Goal: Task Accomplishment & Management: Use online tool/utility

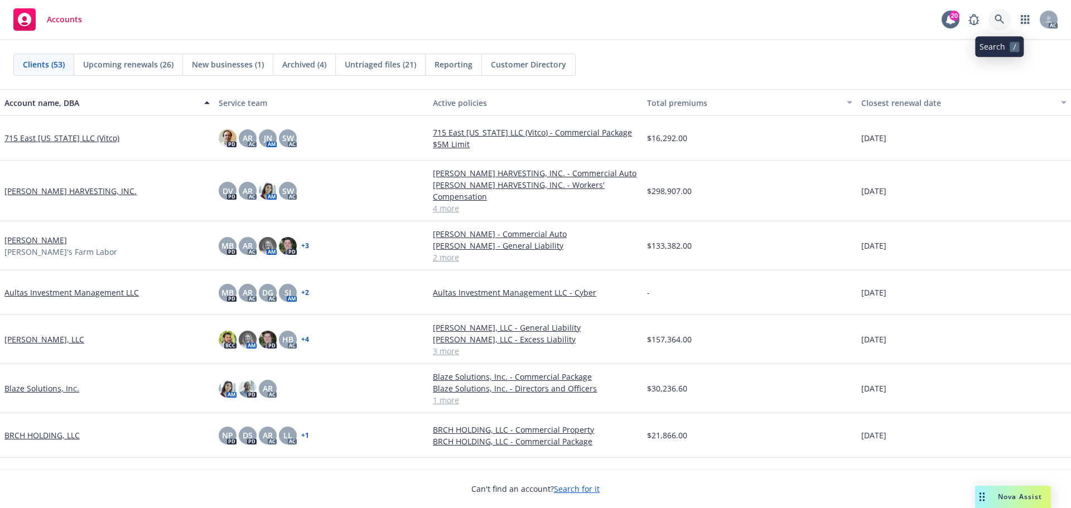
click at [714, 17] on icon at bounding box center [1000, 20] width 10 height 10
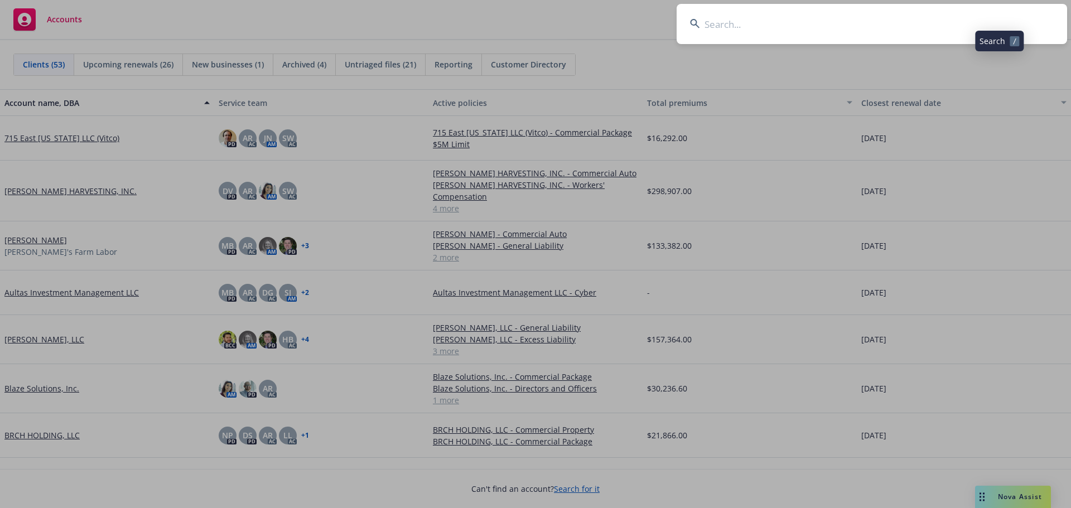
click at [714, 18] on input at bounding box center [872, 24] width 391 height 40
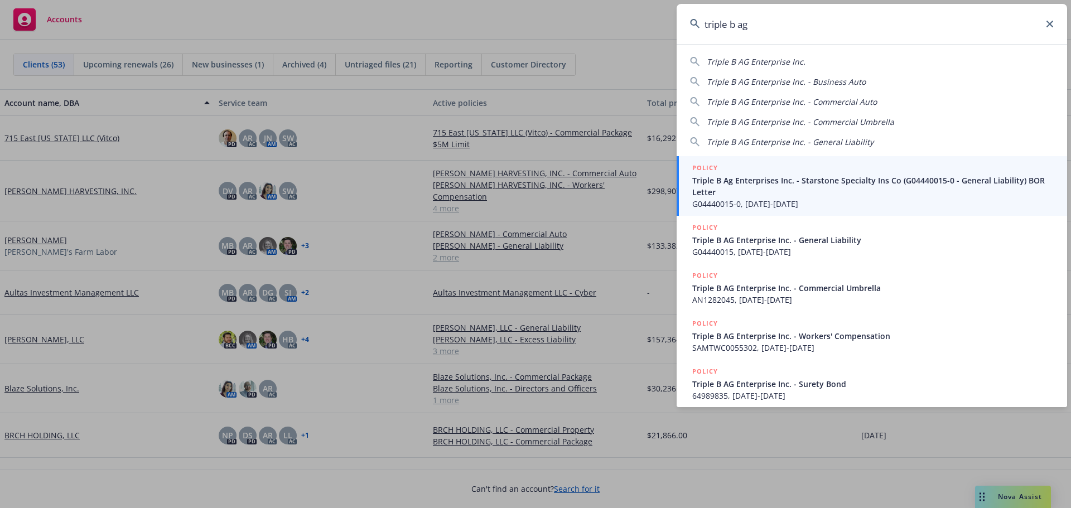
click at [714, 62] on span "Triple B AG Enterprise Inc." at bounding box center [756, 61] width 99 height 11
type input "Triple B AG Enterprise Inc."
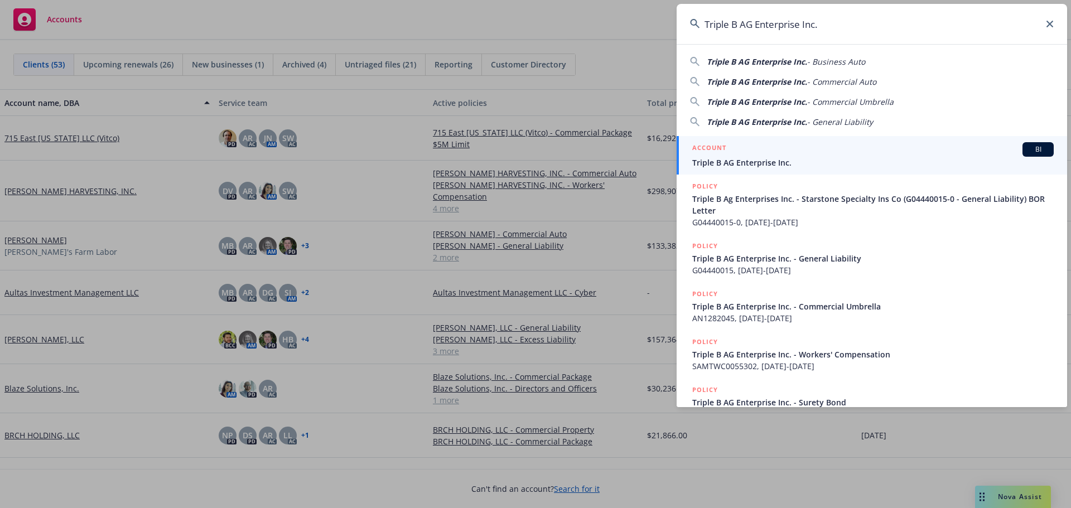
click at [714, 155] on div "ACCOUNT BI" at bounding box center [873, 149] width 362 height 15
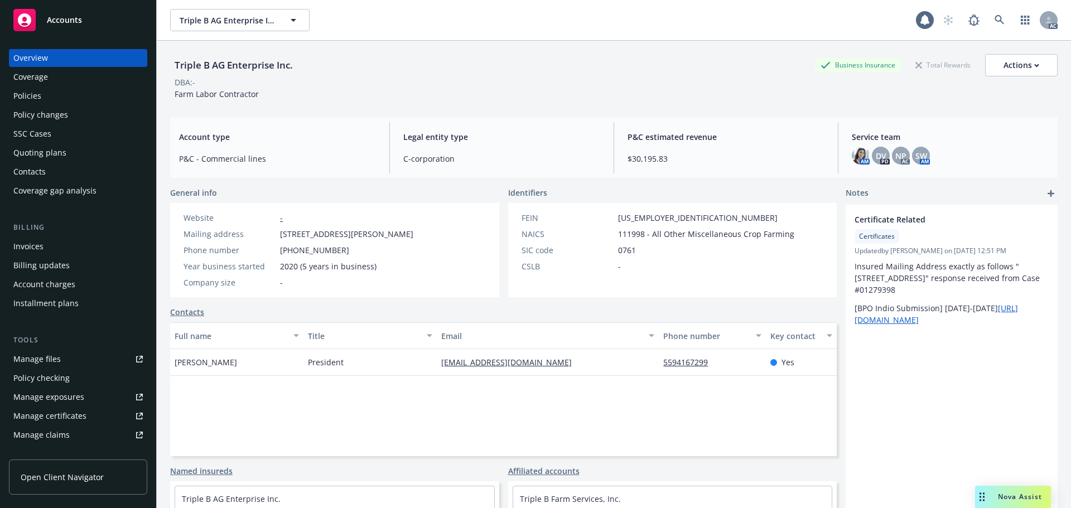
click at [58, 104] on div "Policies" at bounding box center [77, 96] width 129 height 18
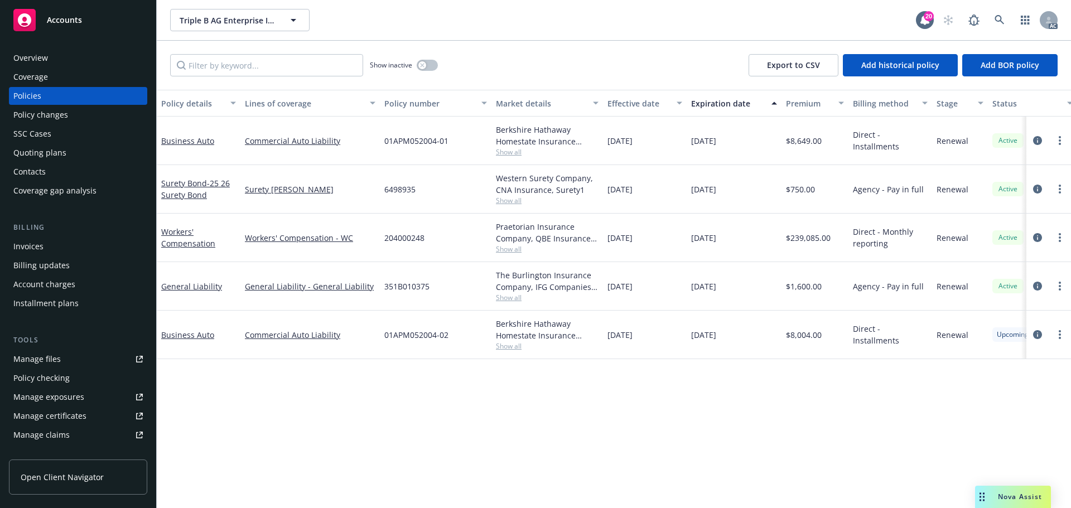
click at [412, 307] on span "01APM052004-02" at bounding box center [416, 335] width 64 height 12
copy span "01APM052004-02"
click at [23, 134] on div "SSC Cases" at bounding box center [32, 134] width 38 height 18
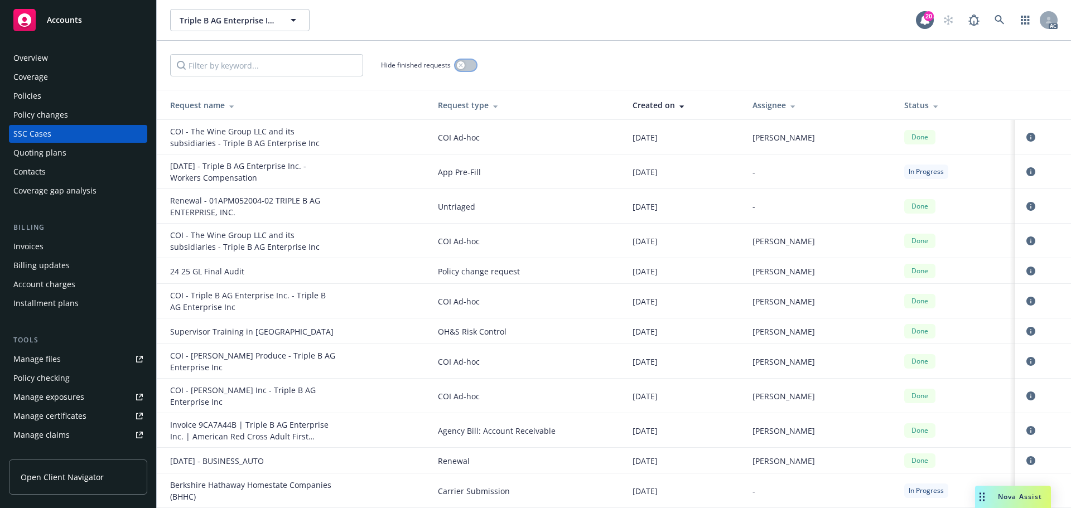
click at [474, 64] on button "button" at bounding box center [465, 65] width 21 height 11
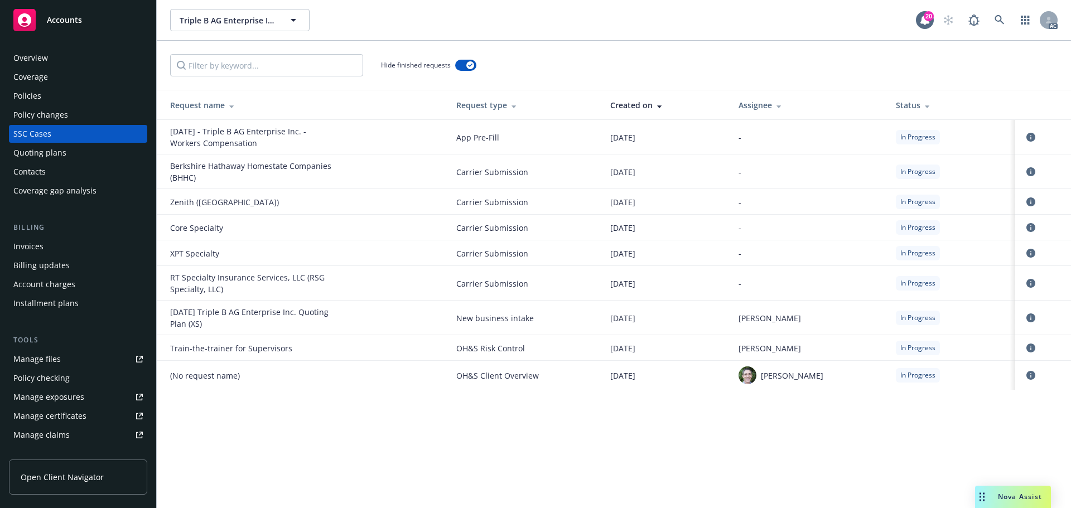
click at [51, 99] on div "Policies" at bounding box center [77, 96] width 129 height 18
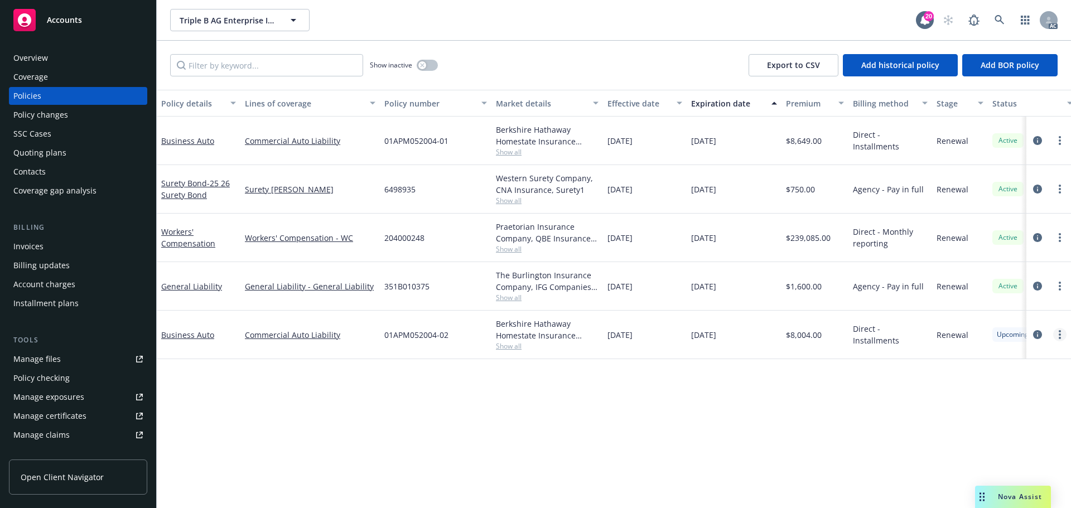
click at [714, 307] on link "more" at bounding box center [1059, 334] width 13 height 13
click at [272, 307] on div "Policy details Lines of coverage Policy number Market details Effective date Ex…" at bounding box center [614, 299] width 915 height 418
click at [396, 307] on span "01APM052004-02" at bounding box center [416, 335] width 64 height 12
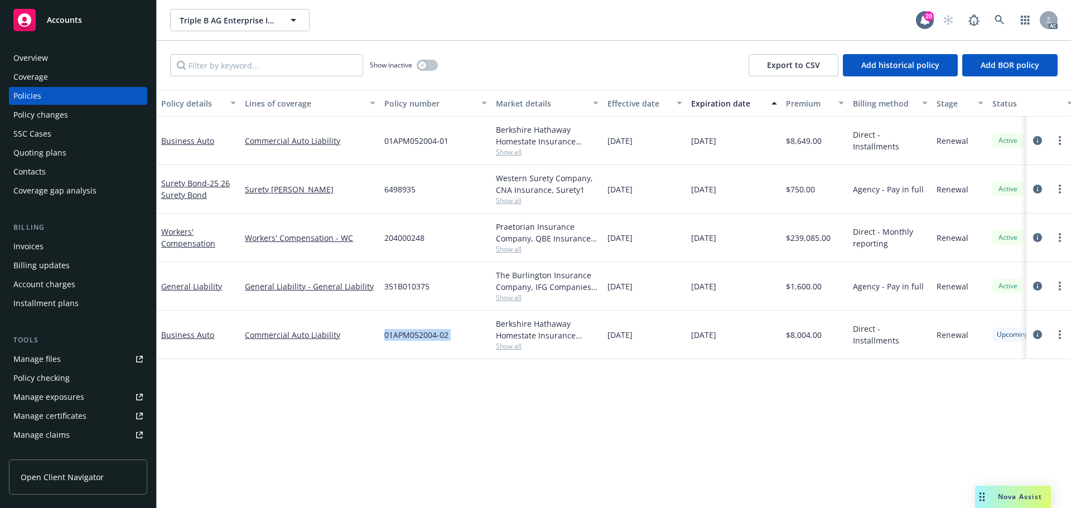
copy span "01APM052004-02"
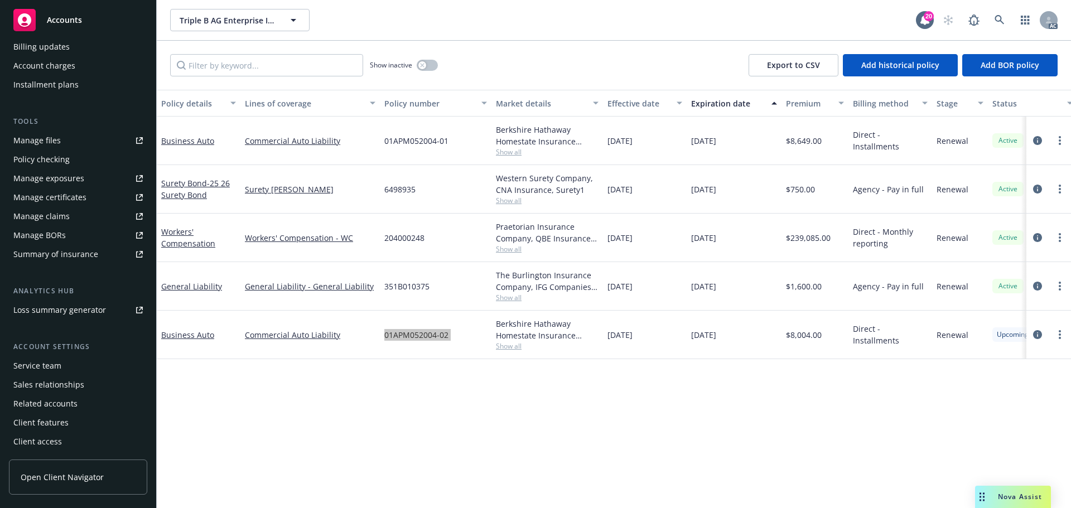
scroll to position [163, 0]
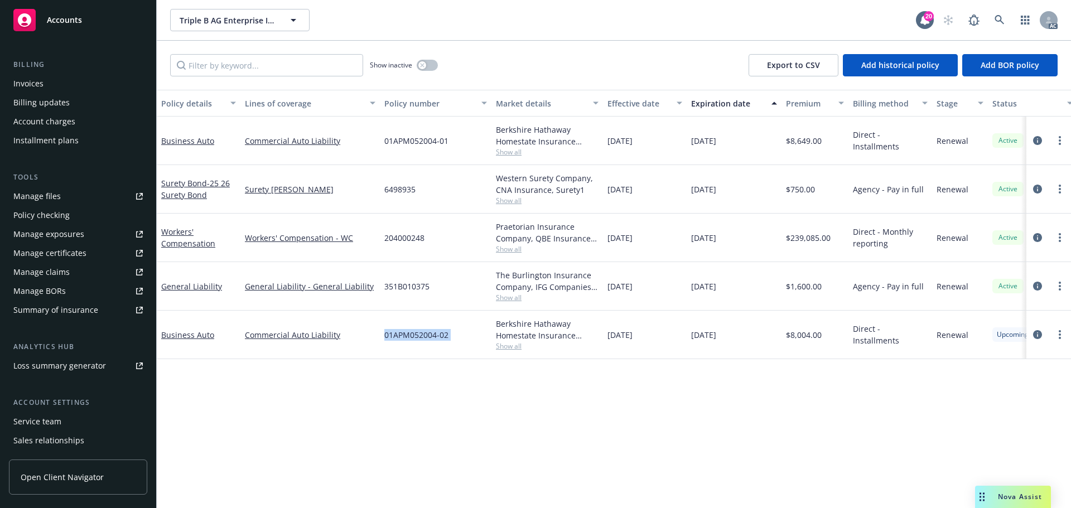
click at [56, 195] on div "Manage files" at bounding box center [36, 196] width 47 height 18
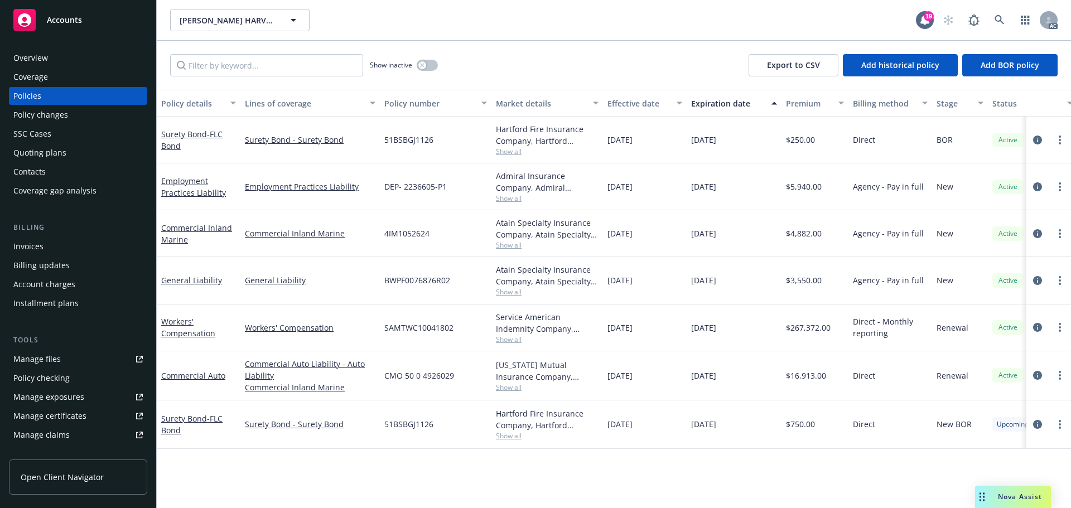
click at [68, 249] on div "Invoices" at bounding box center [77, 247] width 129 height 18
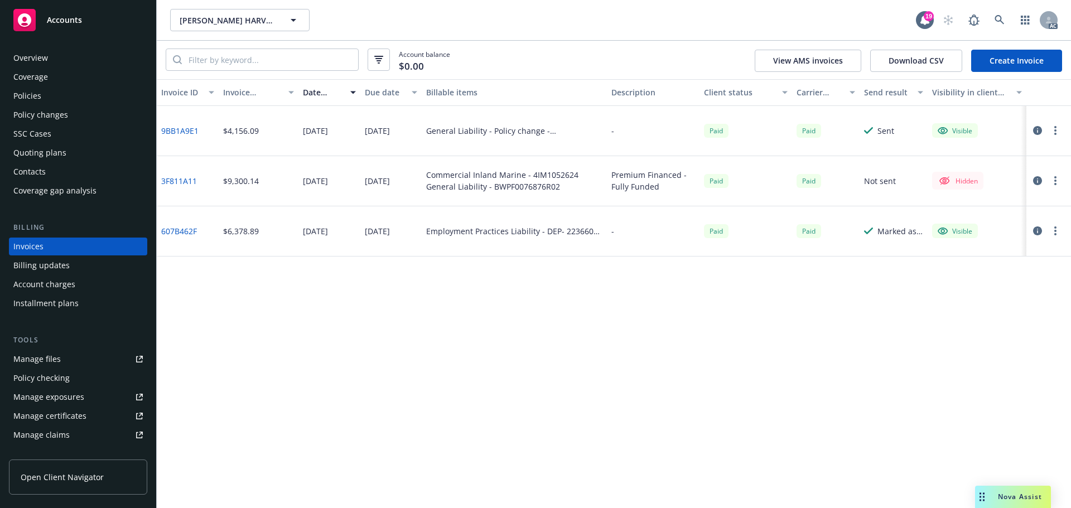
click at [51, 93] on div "Policies" at bounding box center [77, 96] width 129 height 18
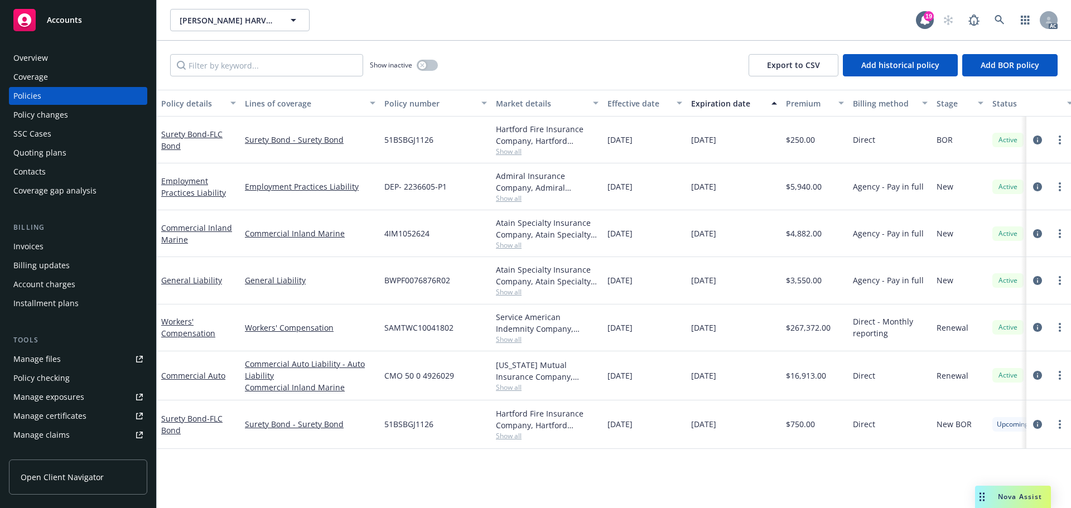
click at [397, 425] on span "51BSBGJ1126" at bounding box center [408, 424] width 49 height 12
copy span "51BSBGJ1126"
click at [182, 424] on link "Surety Bond - FLC Bond" at bounding box center [191, 424] width 61 height 22
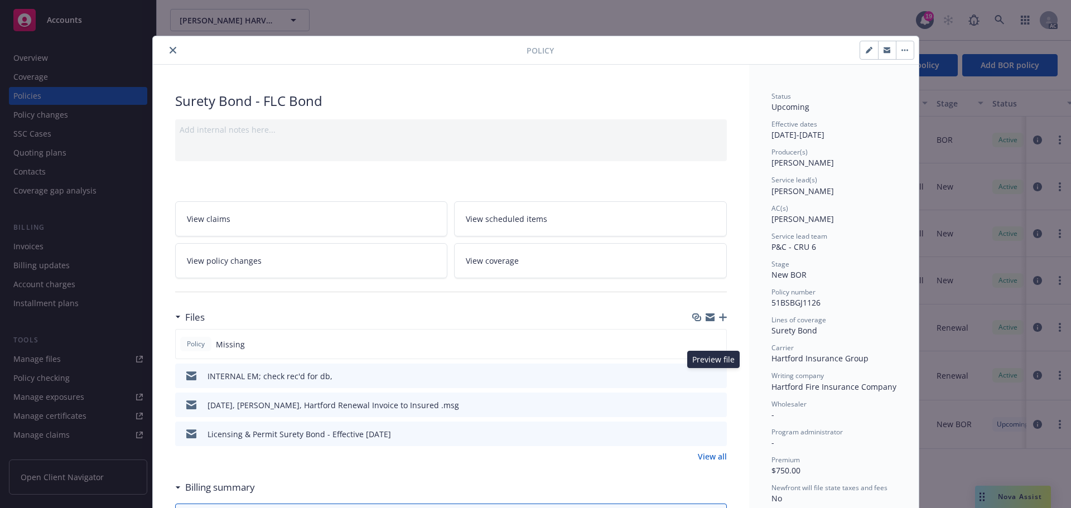
click at [713, 374] on icon "preview file" at bounding box center [716, 376] width 10 height 8
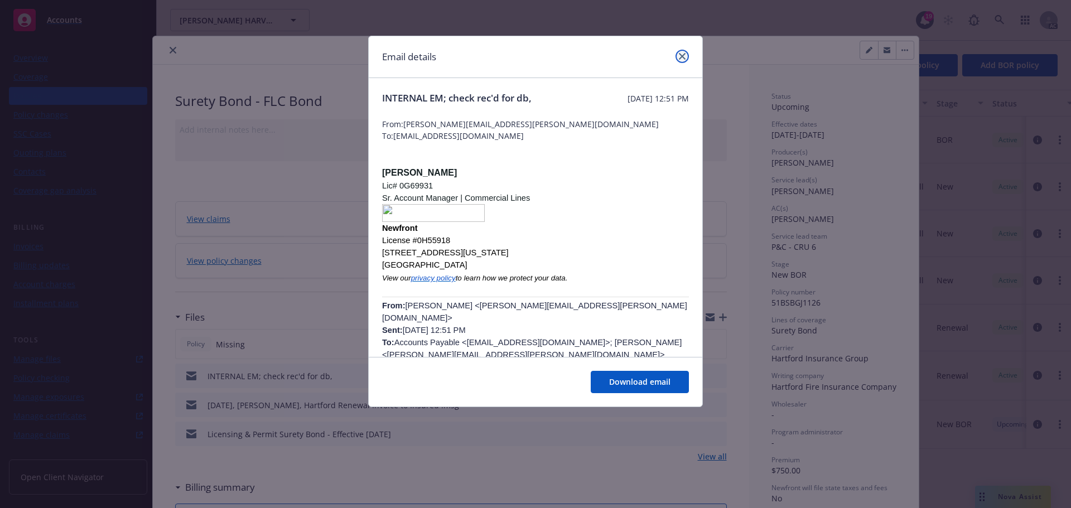
click at [681, 58] on icon "close" at bounding box center [682, 56] width 7 height 7
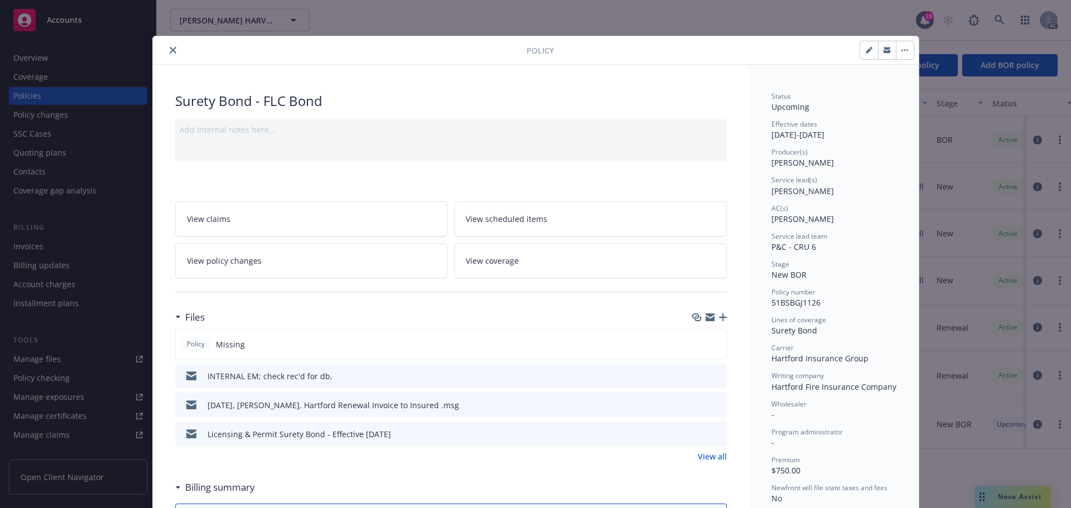
click at [711, 405] on icon "preview file" at bounding box center [716, 405] width 10 height 8
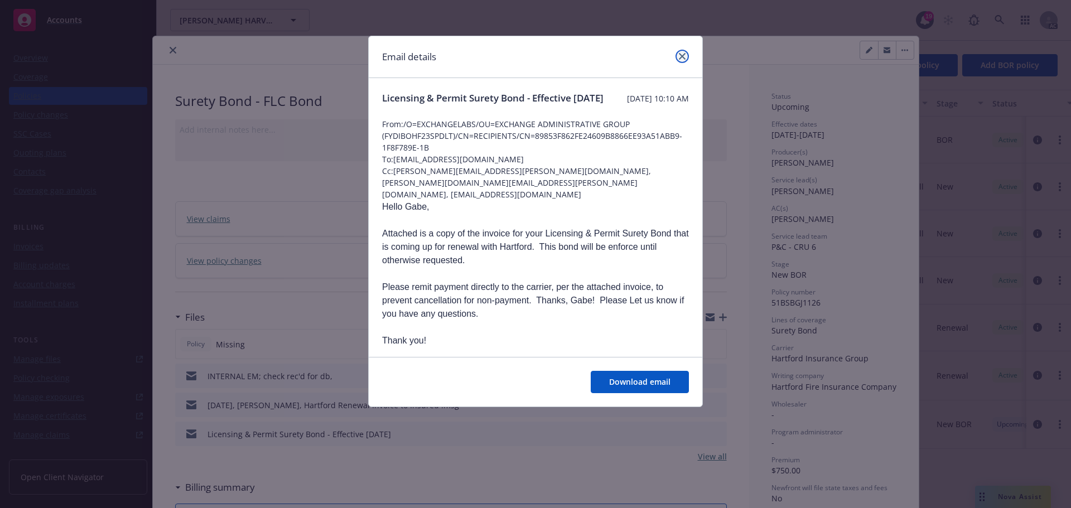
click at [683, 57] on icon "close" at bounding box center [682, 56] width 7 height 7
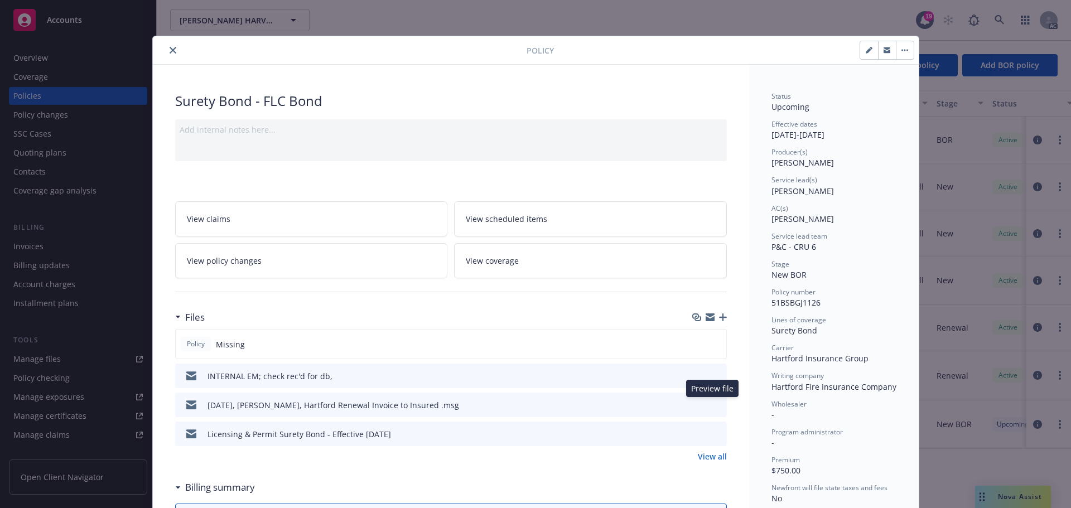
click at [714, 402] on icon "preview file" at bounding box center [716, 405] width 10 height 8
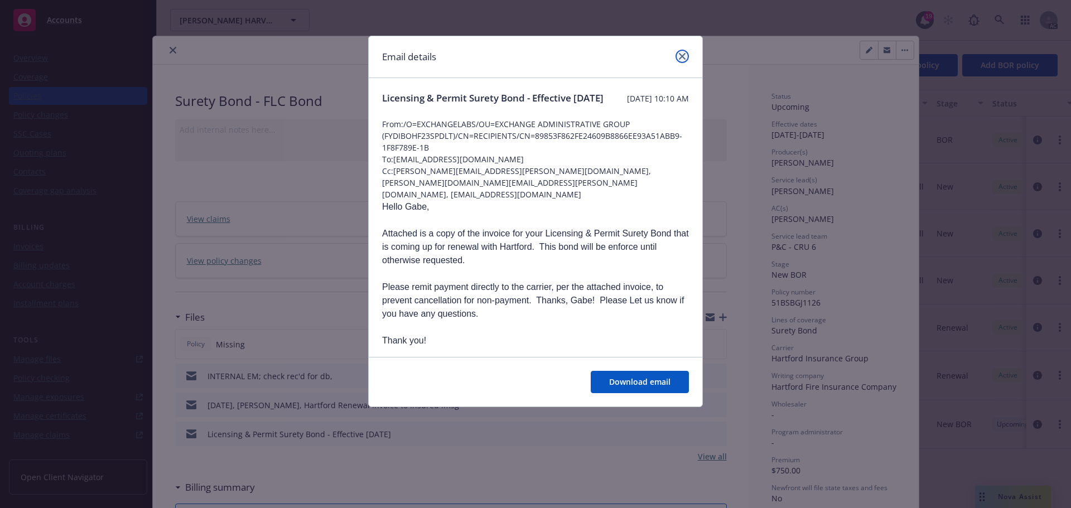
click at [684, 57] on icon "close" at bounding box center [682, 56] width 7 height 7
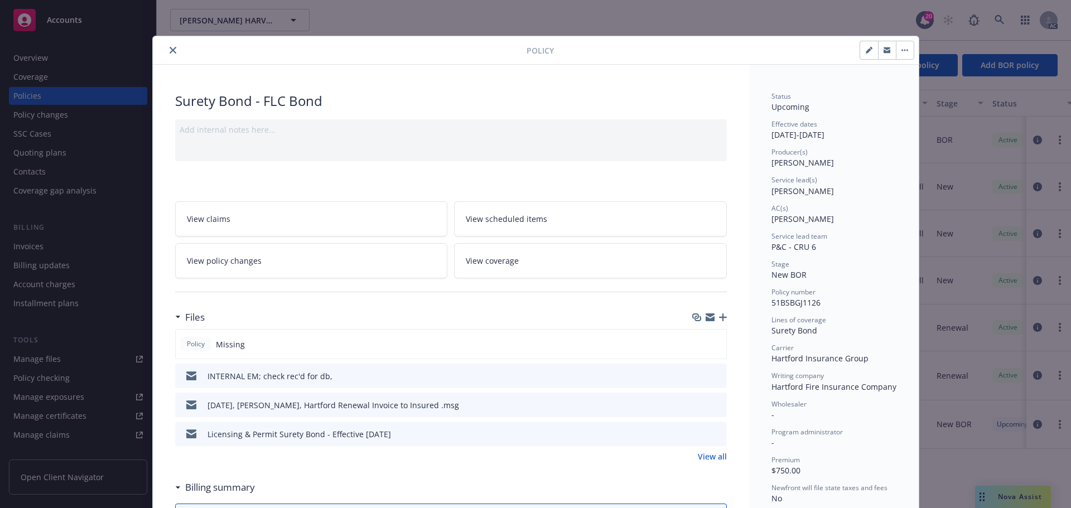
click at [170, 51] on icon "close" at bounding box center [173, 50] width 7 height 7
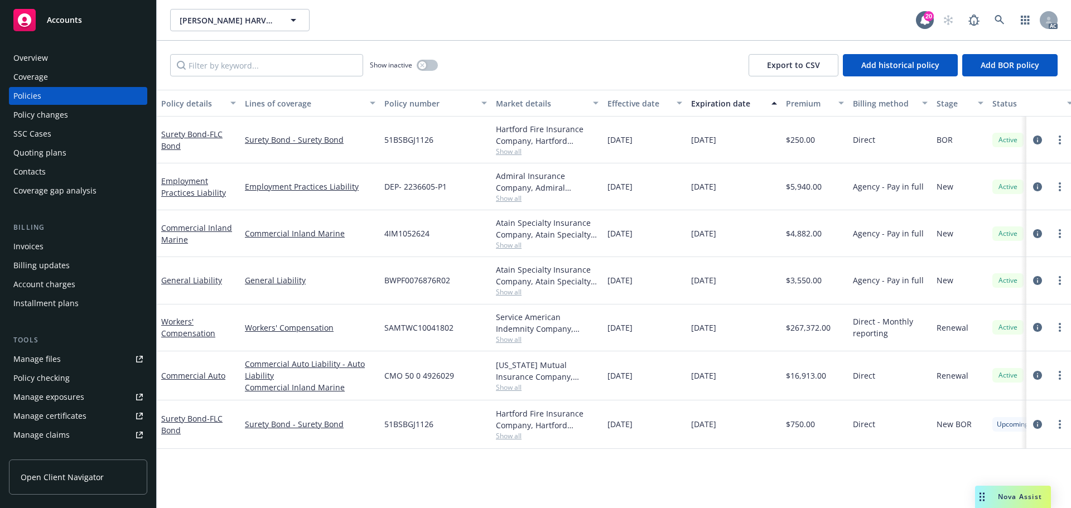
click at [393, 423] on span "51BSBGJ1126" at bounding box center [408, 424] width 49 height 12
copy span "51BSBGJ1126"
drag, startPoint x: 239, startPoint y: 468, endPoint x: 277, endPoint y: 471, distance: 38.1
click at [239, 468] on div "Policy details Lines of coverage Policy number Market details Effective date Ex…" at bounding box center [614, 299] width 915 height 418
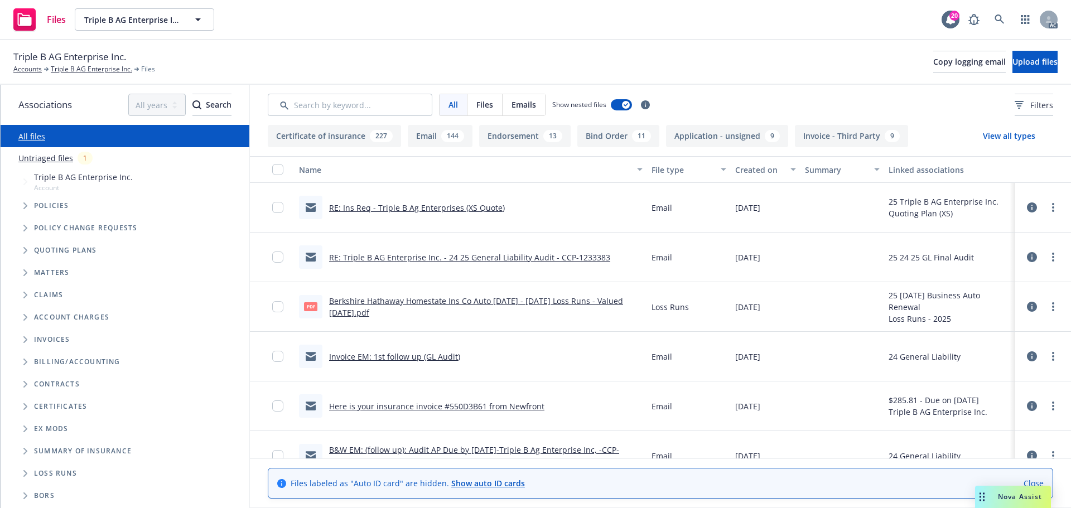
click at [748, 171] on div "Created on" at bounding box center [759, 170] width 49 height 12
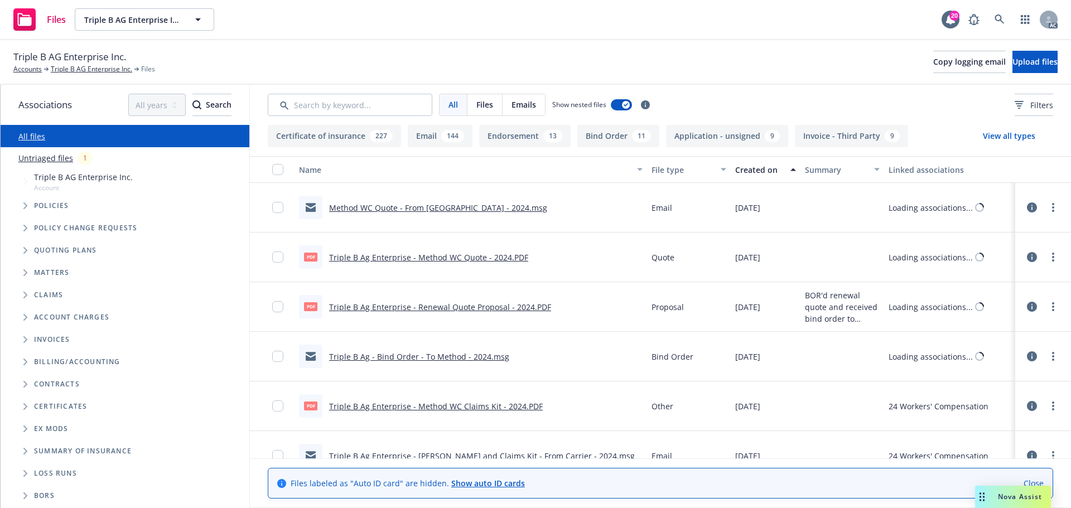
click at [748, 171] on div "Created on" at bounding box center [759, 170] width 49 height 12
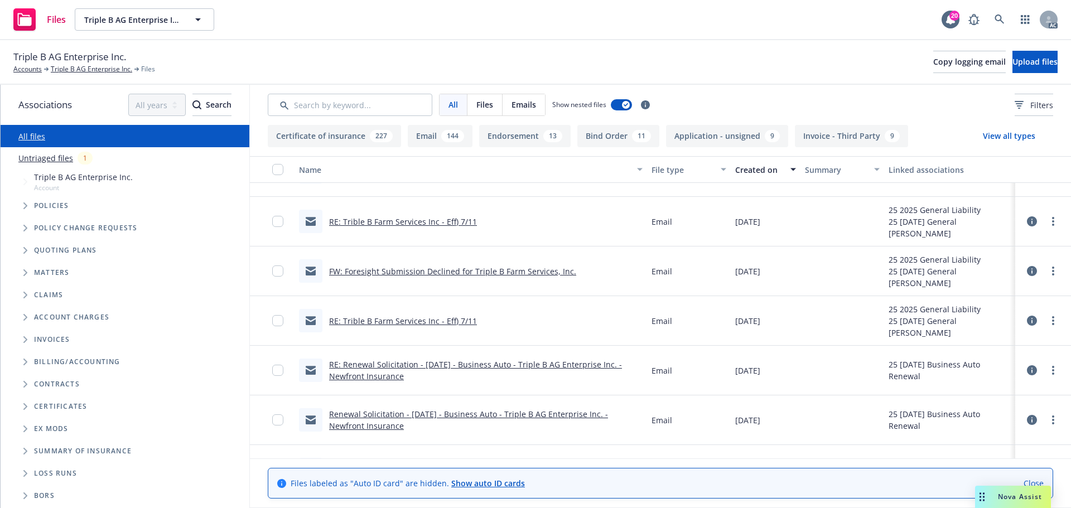
scroll to position [725, 0]
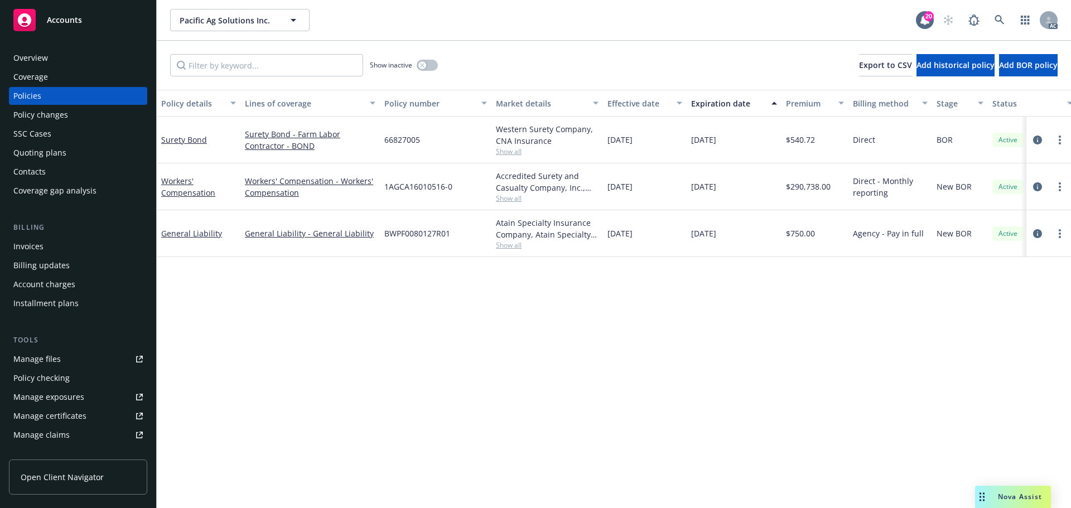
click at [59, 355] on div "Manage files" at bounding box center [36, 359] width 47 height 18
click at [53, 52] on div "Overview" at bounding box center [77, 58] width 129 height 18
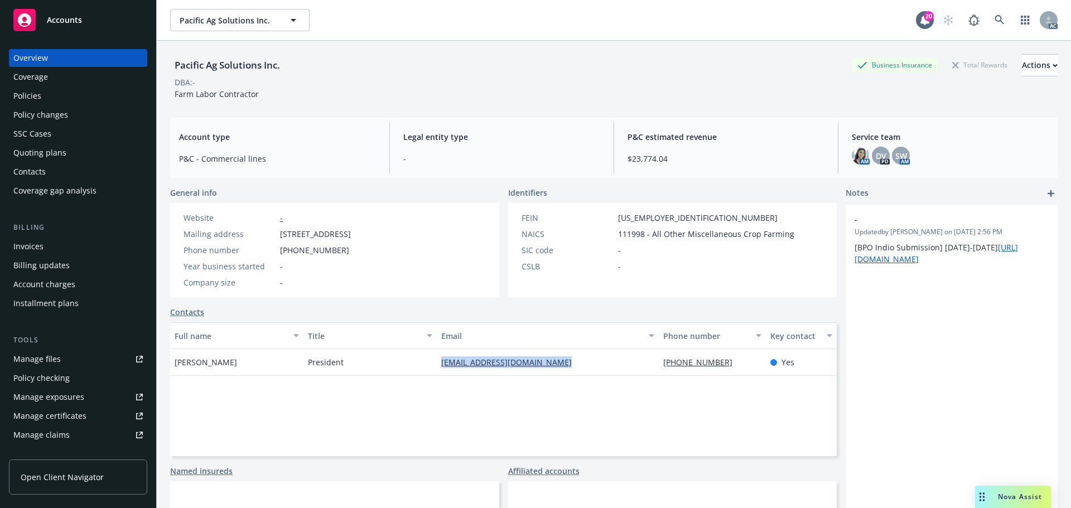
drag, startPoint x: 421, startPoint y: 363, endPoint x: 552, endPoint y: 360, distance: 130.6
click at [552, 360] on div "[PERSON_NAME] President [PERSON_NAME][EMAIL_ADDRESS][DOMAIN_NAME] [PHONE_NUMBER…" at bounding box center [503, 362] width 667 height 27
click at [61, 95] on div "Policies" at bounding box center [77, 96] width 129 height 18
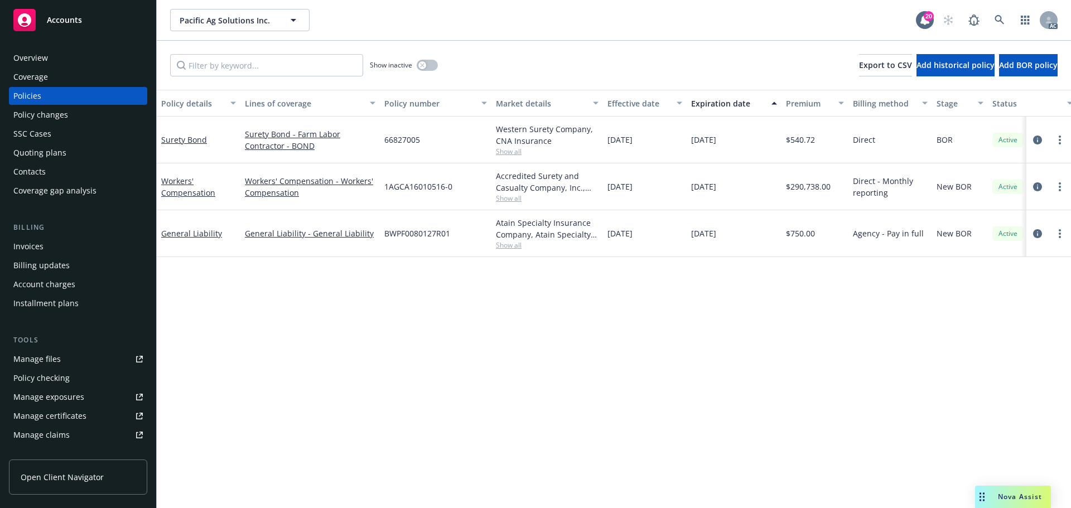
click at [392, 138] on span "66827005" at bounding box center [402, 140] width 36 height 12
copy span "66827005"
click at [1060, 139] on circle "more" at bounding box center [1060, 140] width 2 height 2
click at [999, 186] on link "Renew with incumbent" at bounding box center [1000, 185] width 131 height 22
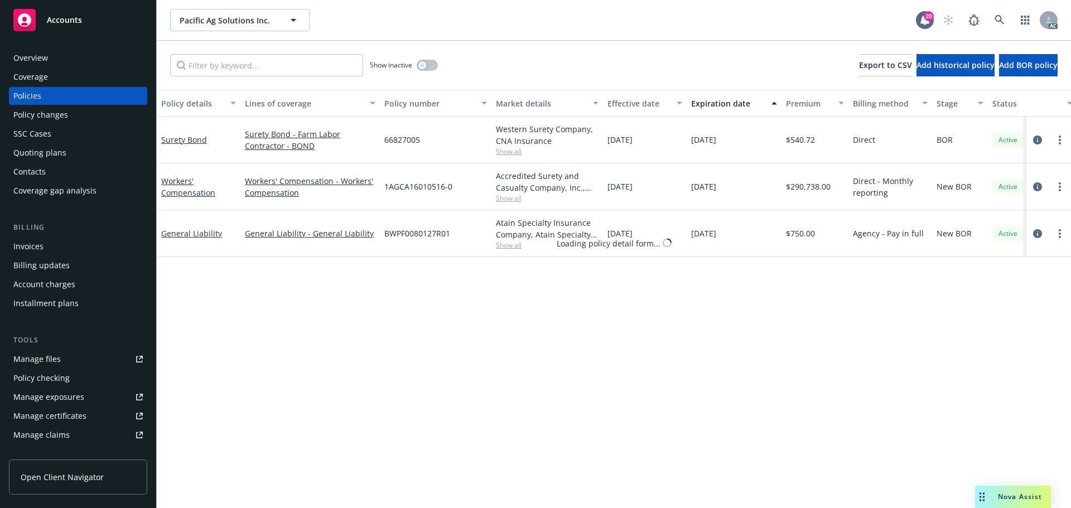
select select "12"
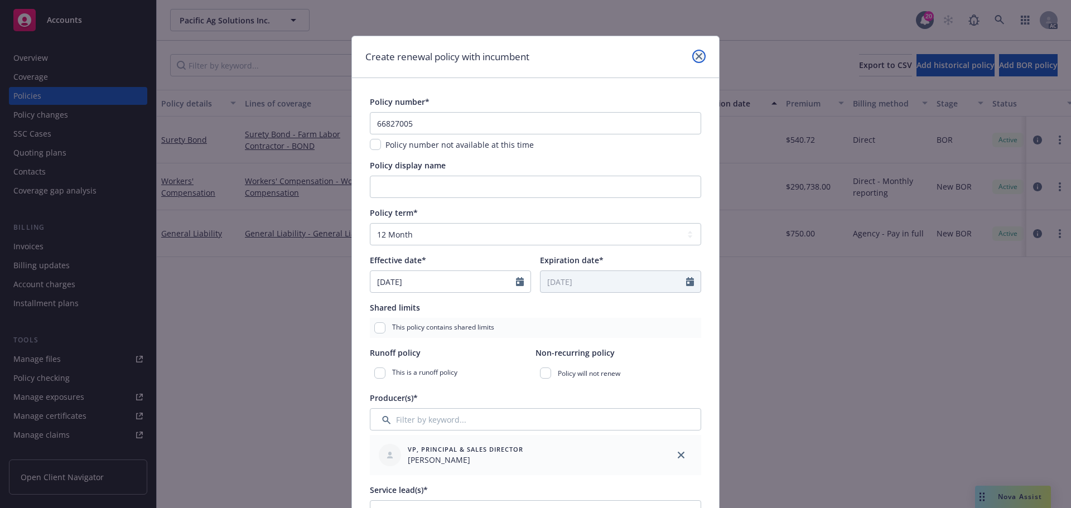
click at [696, 57] on icon "close" at bounding box center [699, 56] width 7 height 7
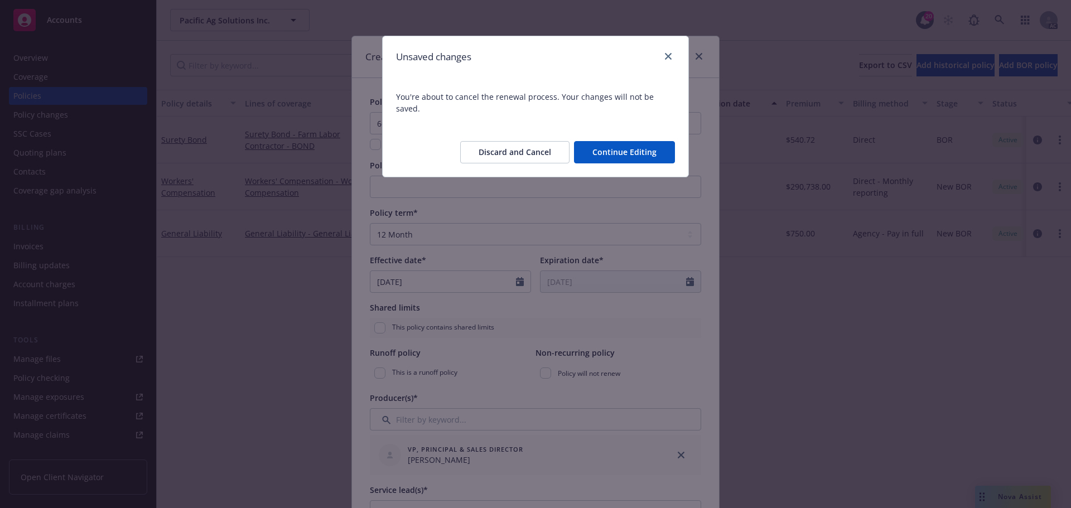
click at [531, 144] on button "Discard and Cancel" at bounding box center [514, 152] width 109 height 22
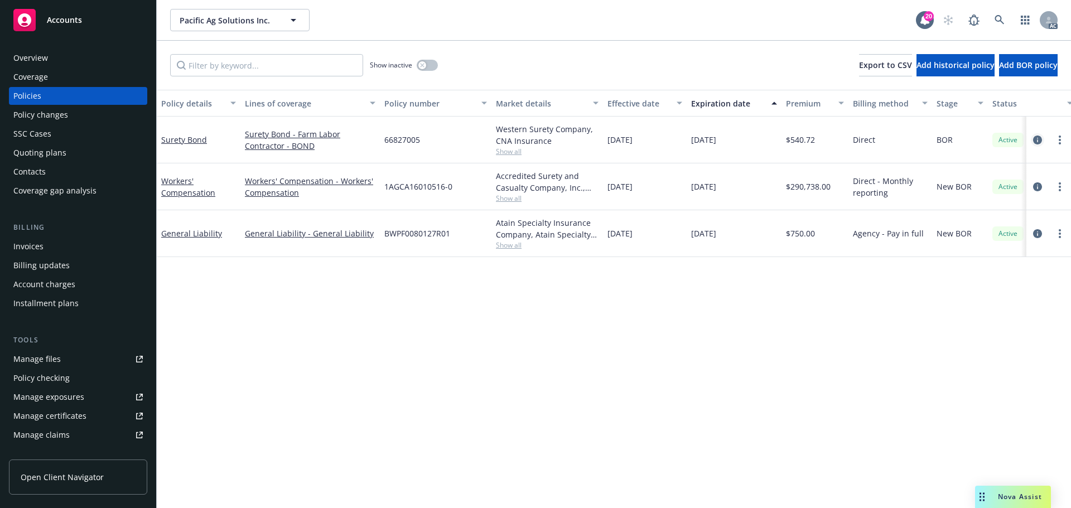
click at [1038, 137] on icon "circleInformation" at bounding box center [1037, 140] width 9 height 9
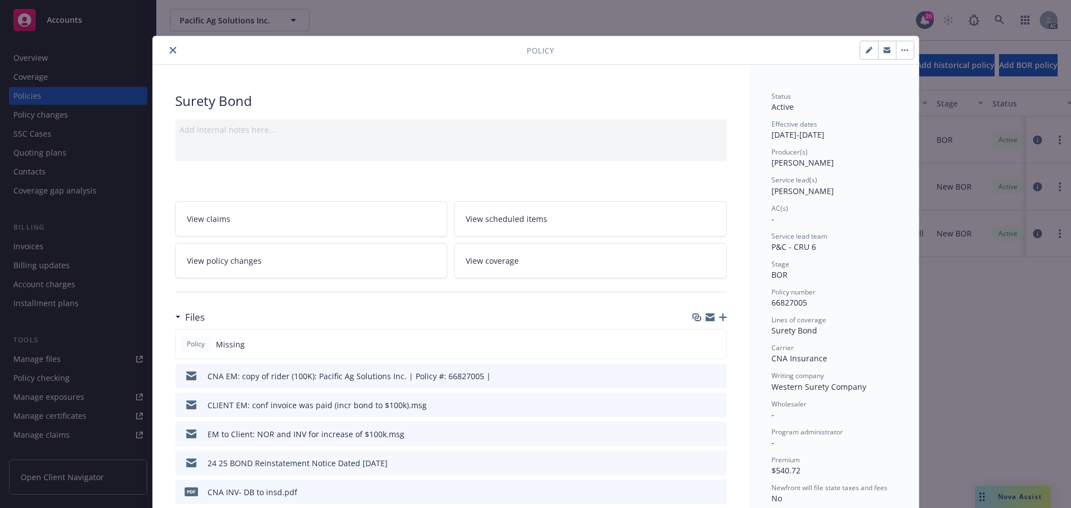
click at [170, 49] on icon "close" at bounding box center [173, 50] width 7 height 7
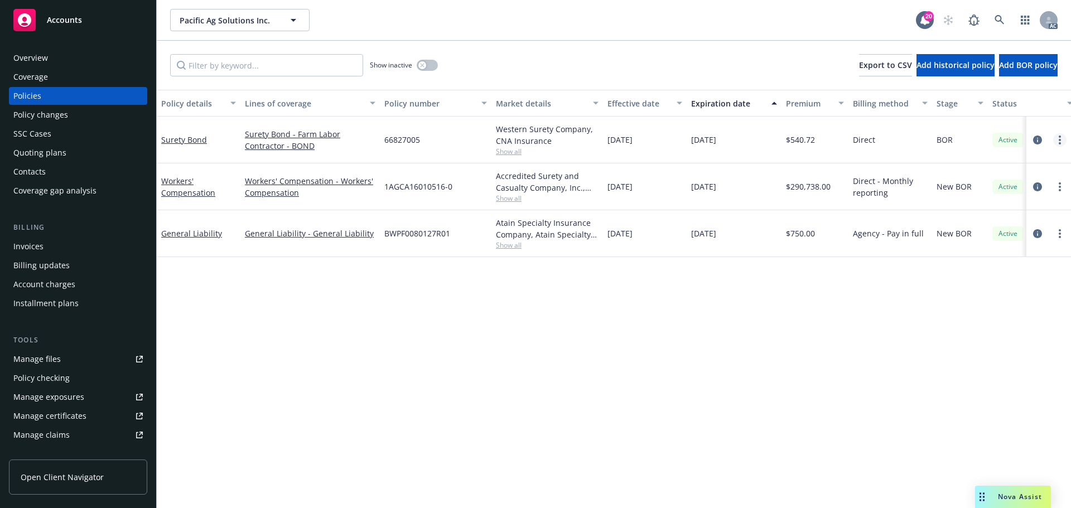
click at [1059, 139] on icon "more" at bounding box center [1060, 140] width 2 height 9
click at [984, 180] on link "Renew with incumbent" at bounding box center [1000, 185] width 131 height 22
select select "12"
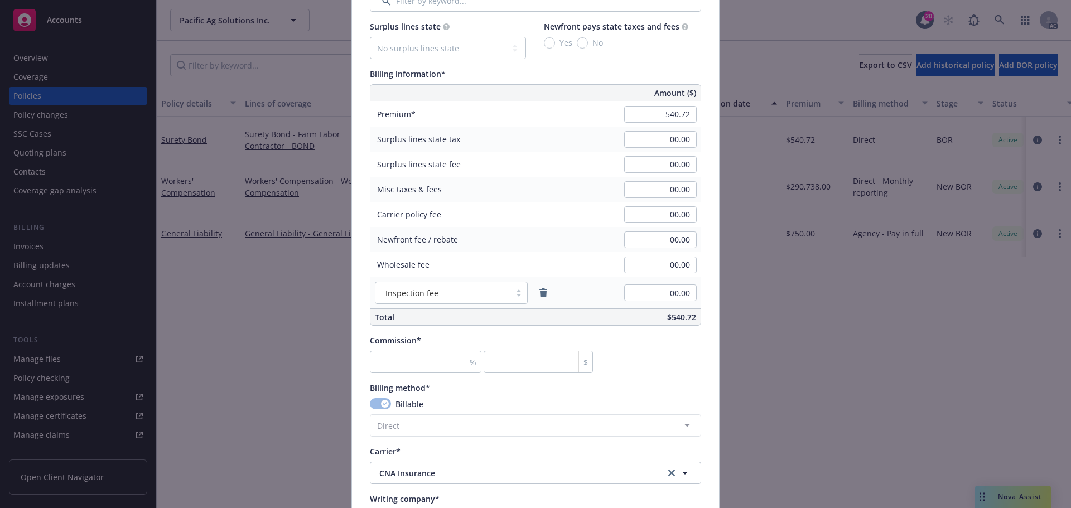
scroll to position [725, 0]
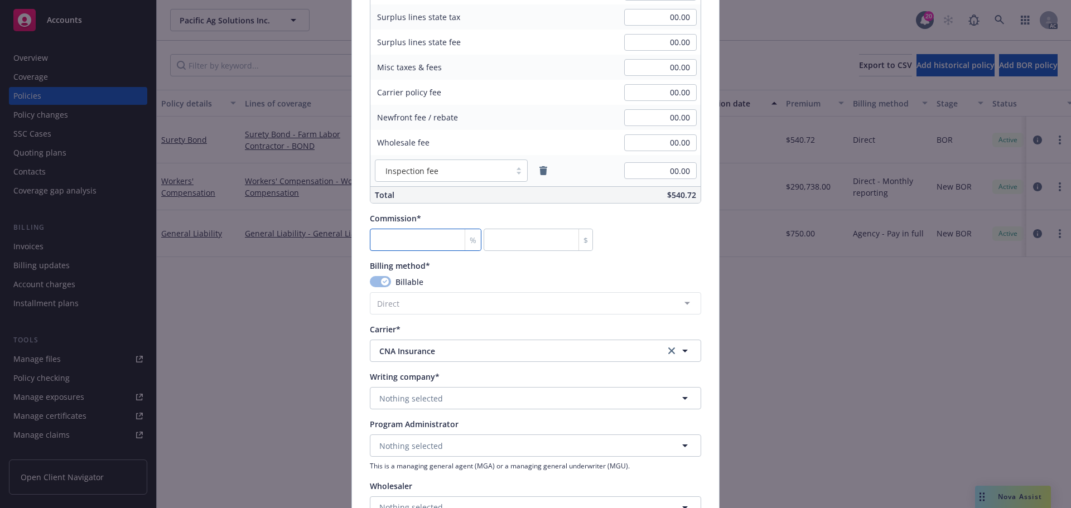
click at [404, 240] on input "number" at bounding box center [426, 240] width 112 height 22
type input "1"
type input "5.41"
type input "15"
type input "81.11"
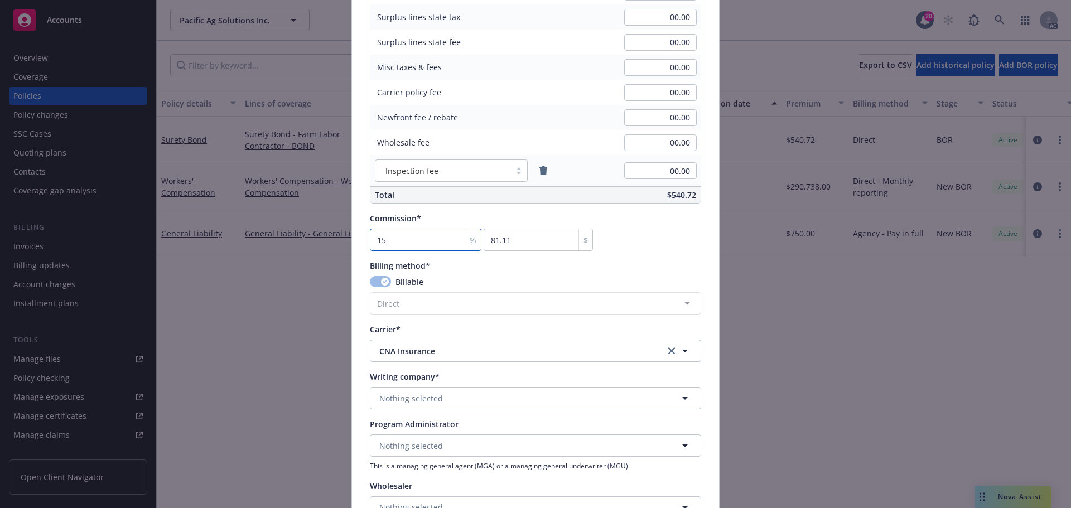
type input "15"
click at [671, 241] on div "Commission* 15 % 81.11 $" at bounding box center [535, 232] width 331 height 39
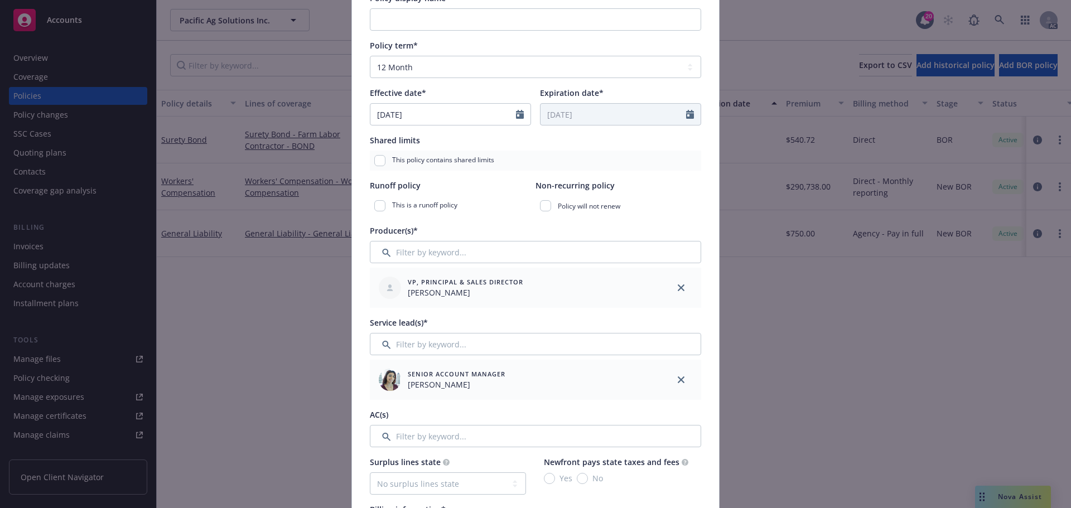
scroll to position [335, 0]
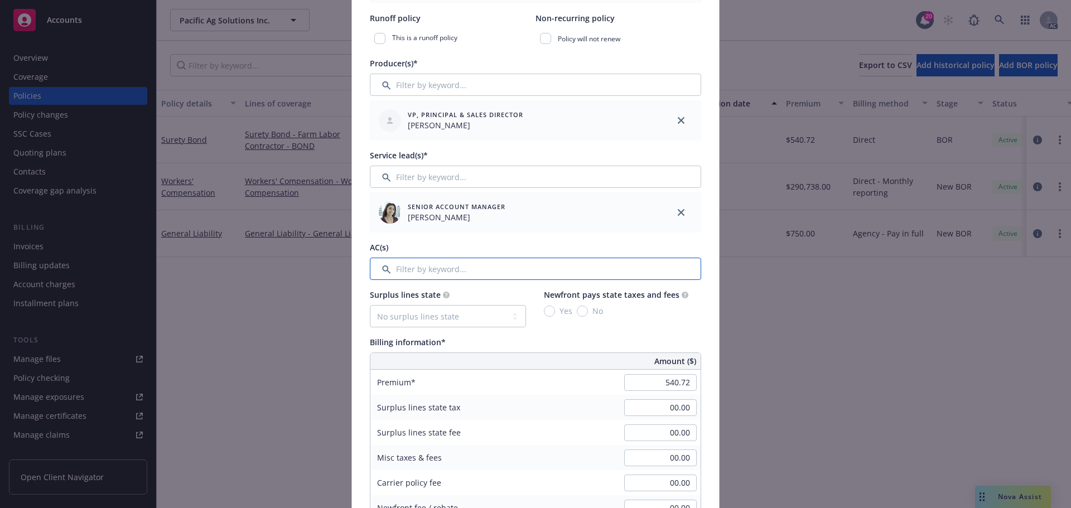
click at [448, 274] on input "Filter by keyword..." at bounding box center [535, 269] width 331 height 22
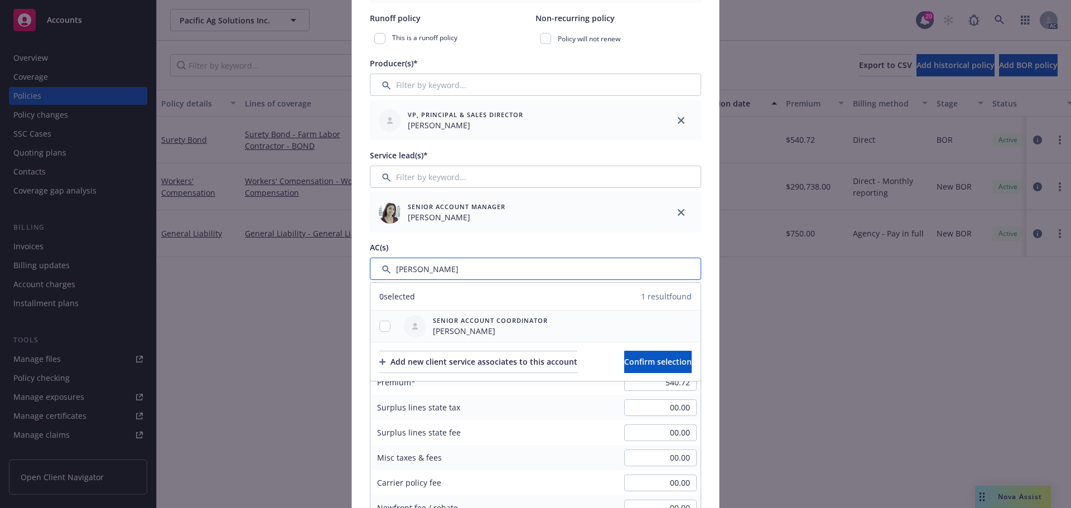
type input "allan"
click at [379, 326] on input "checkbox" at bounding box center [384, 326] width 11 height 11
checkbox input "true"
click at [412, 272] on input "Filter by keyword..." at bounding box center [535, 269] width 331 height 22
click at [411, 272] on input "Filter by keyword..." at bounding box center [535, 269] width 331 height 22
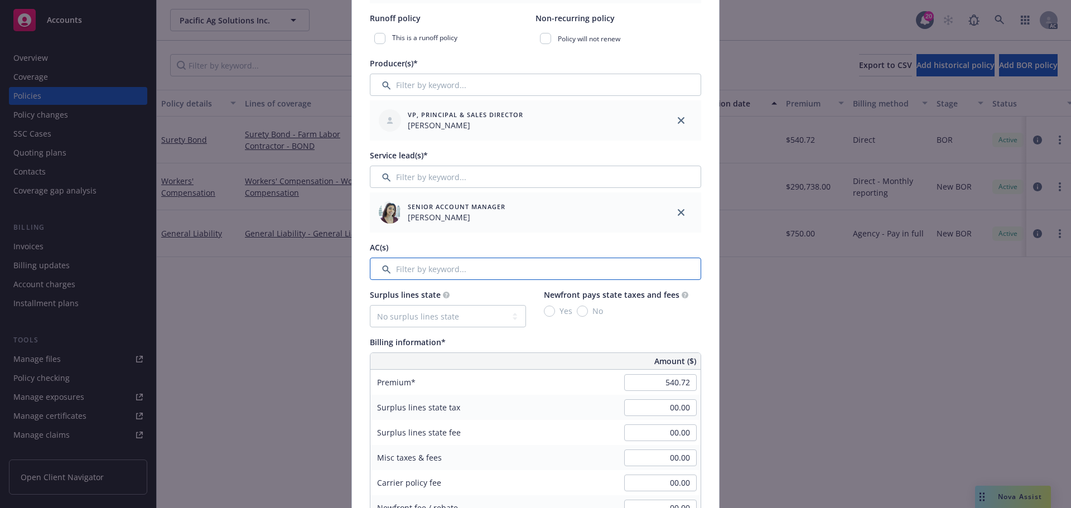
click at [412, 269] on input "Filter by keyword..." at bounding box center [535, 269] width 331 height 22
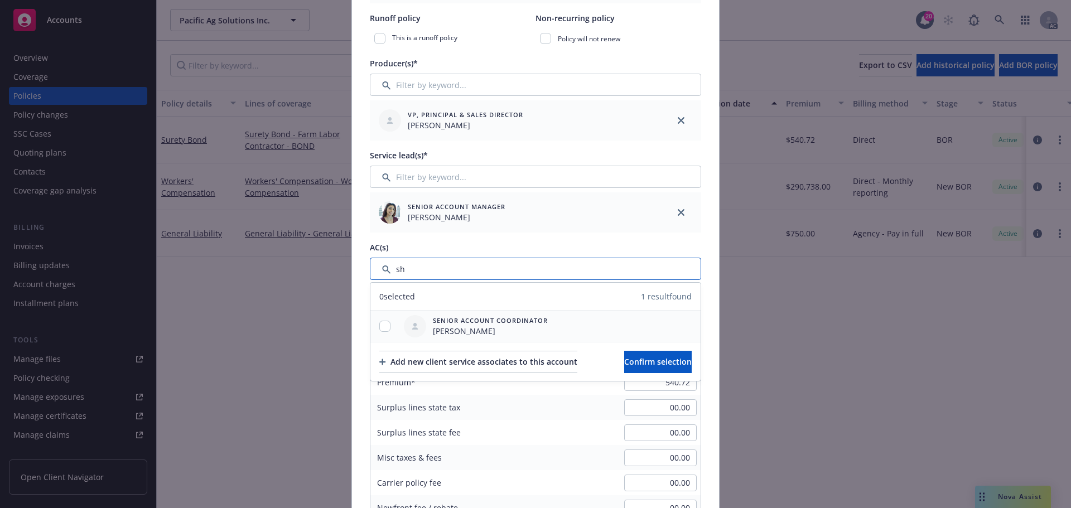
type input "sh"
drag, startPoint x: 379, startPoint y: 325, endPoint x: 458, endPoint y: 329, distance: 78.8
click at [379, 325] on input "checkbox" at bounding box center [384, 326] width 11 height 11
checkbox input "true"
click at [637, 358] on span "Confirm selection" at bounding box center [658, 362] width 68 height 11
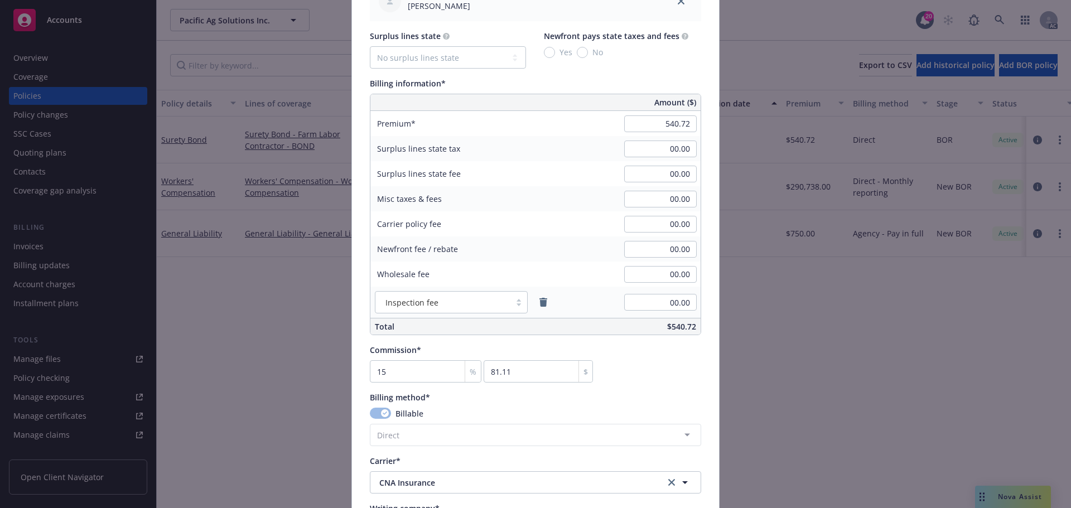
scroll to position [670, 0]
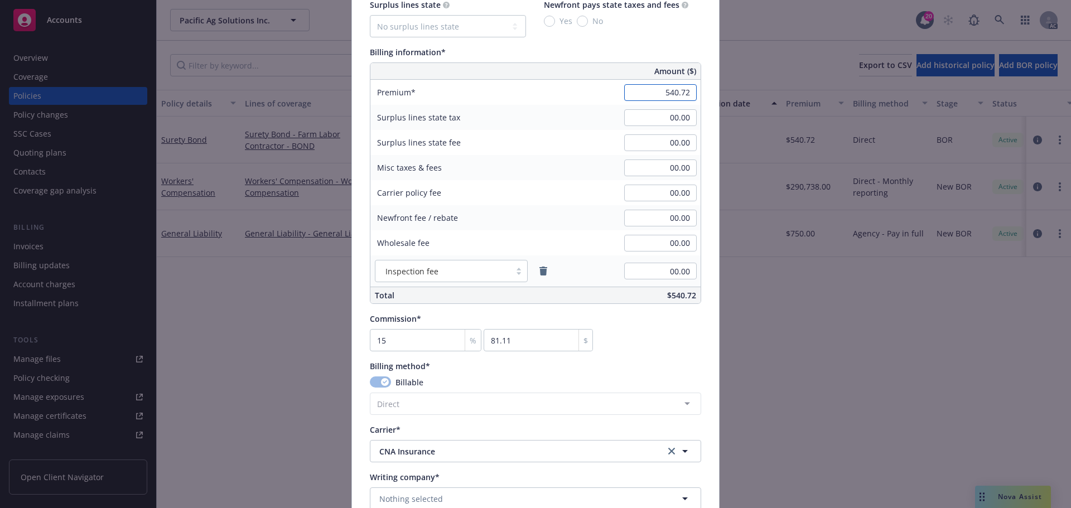
click at [655, 94] on input "540.72" at bounding box center [660, 92] width 73 height 17
click at [661, 91] on input "1000000" at bounding box center [660, 92] width 73 height 17
type input "1,000.00"
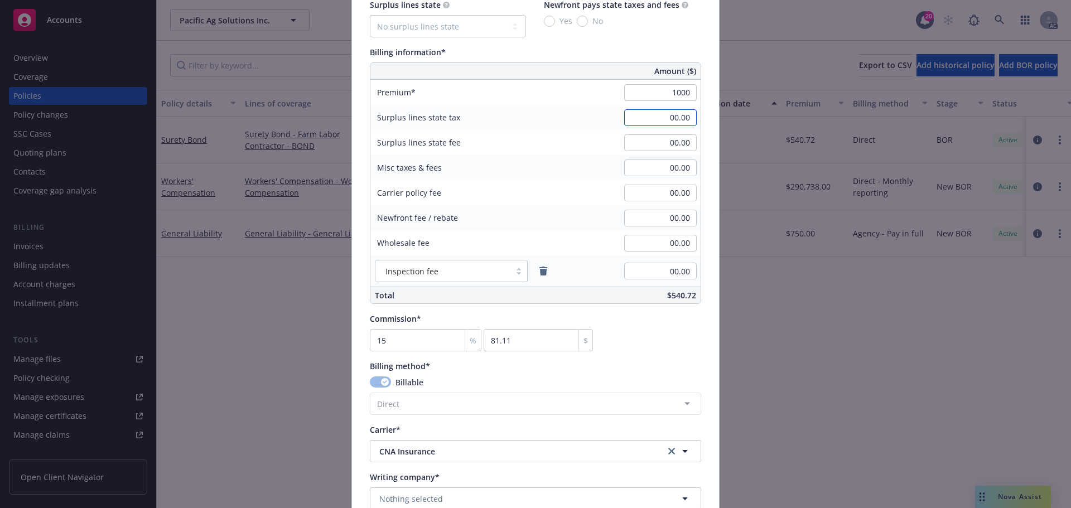
type input "150"
click at [658, 121] on input "00.00" at bounding box center [660, 117] width 73 height 17
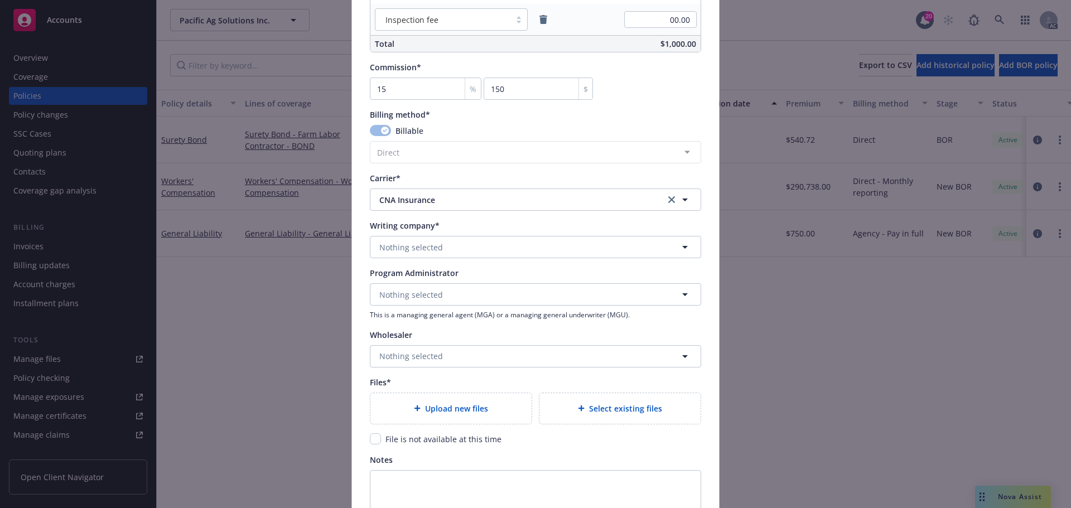
scroll to position [949, 0]
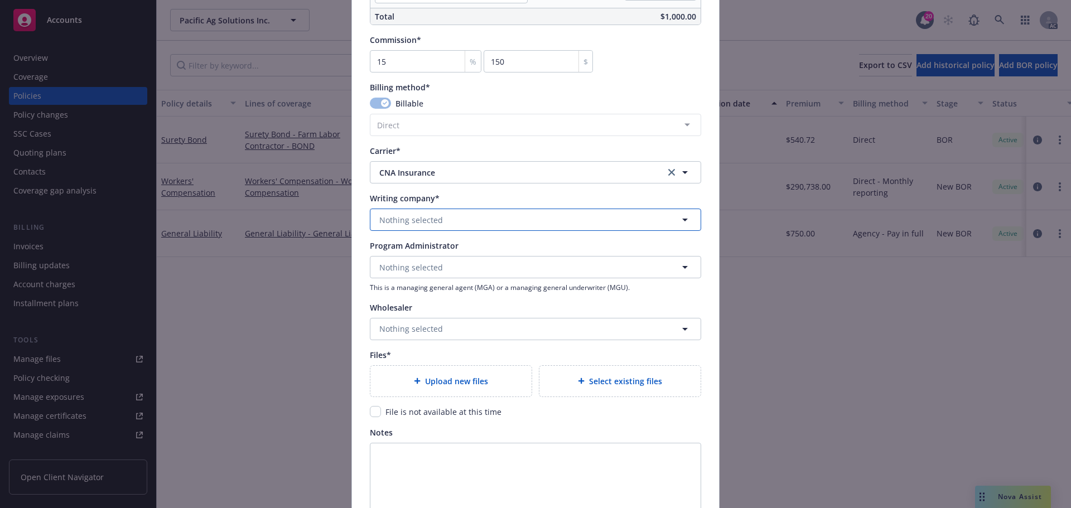
click at [523, 219] on button "Nothing selected" at bounding box center [535, 220] width 331 height 22
type input "wes"
click at [441, 260] on span "Domestic - 13188" at bounding box center [431, 263] width 98 height 12
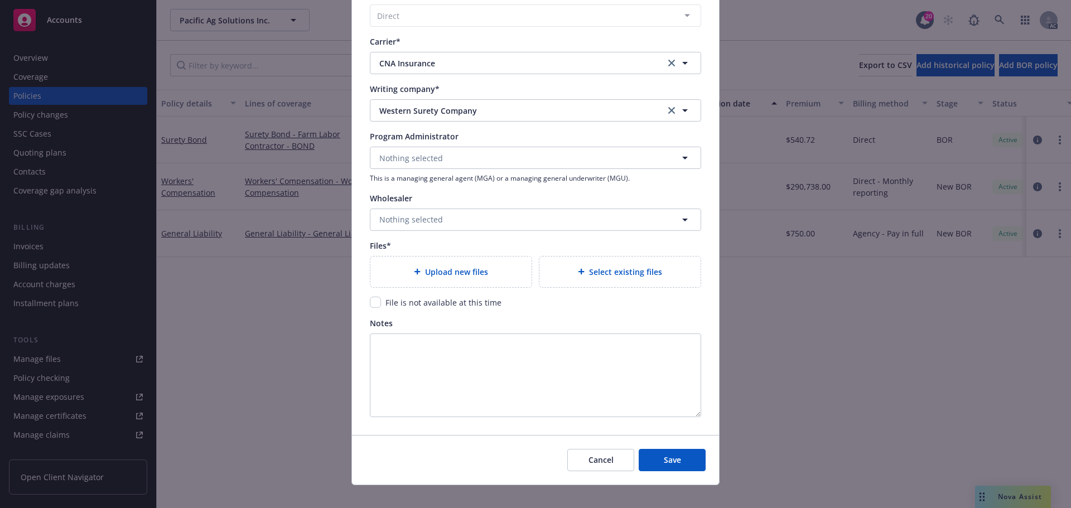
scroll to position [1071, 0]
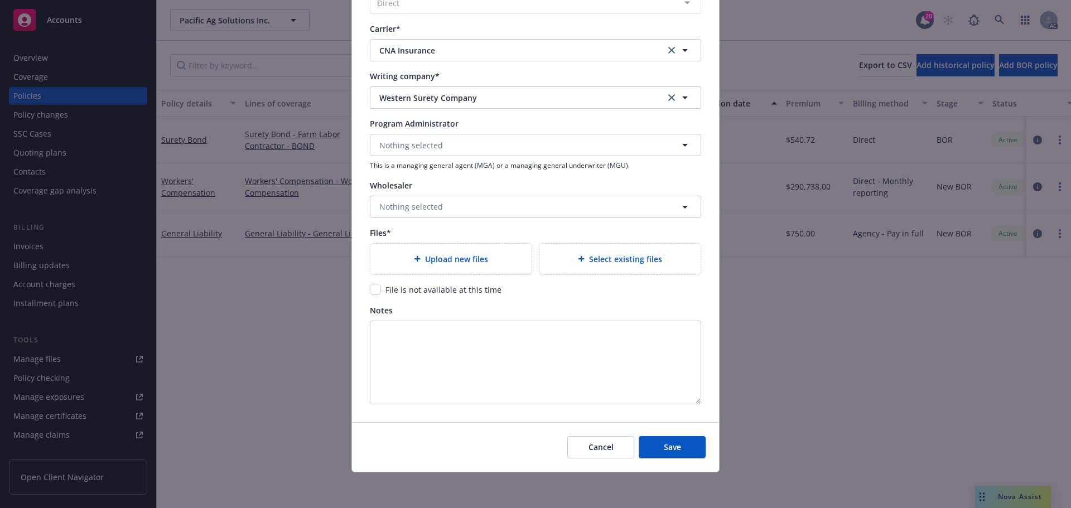
click at [594, 252] on div "Select existing files" at bounding box center [620, 259] width 161 height 31
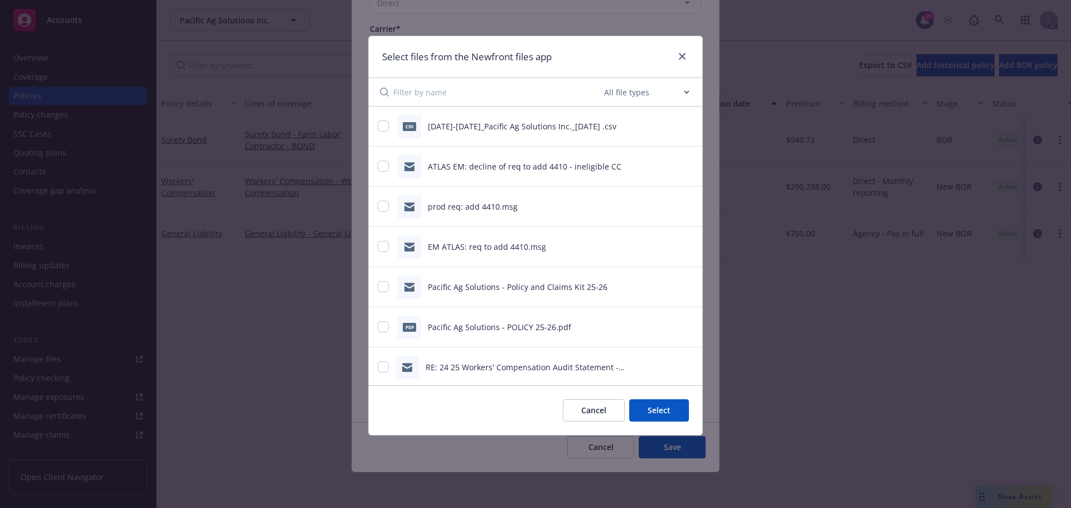
click at [624, 92] on select "All file types Agreements Allocations Annual Service Cycle - Financial snapshot…" at bounding box center [646, 92] width 89 height 22
click at [514, 419] on div "Cancel Select" at bounding box center [536, 411] width 334 height 50
drag, startPoint x: 586, startPoint y: 410, endPoint x: 552, endPoint y: 405, distance: 35.0
click at [586, 410] on button "Cancel" at bounding box center [594, 411] width 62 height 22
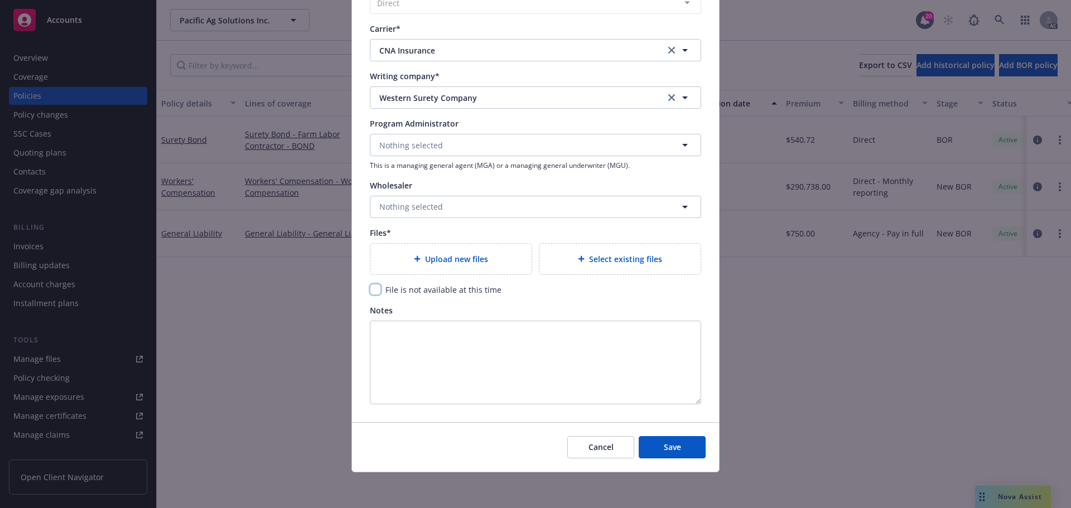
click at [372, 292] on input "checkbox" at bounding box center [375, 289] width 11 height 11
checkbox input "true"
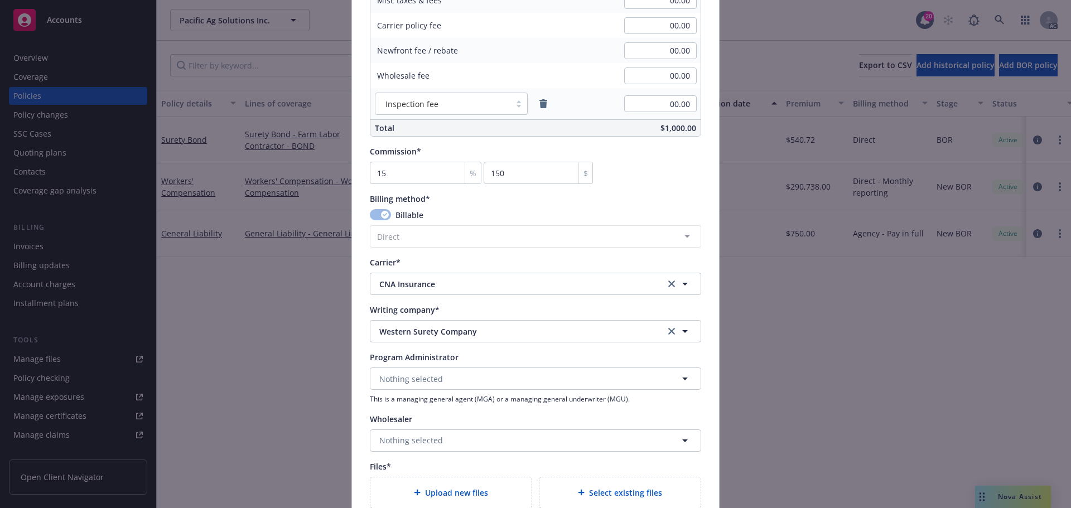
scroll to position [614, 0]
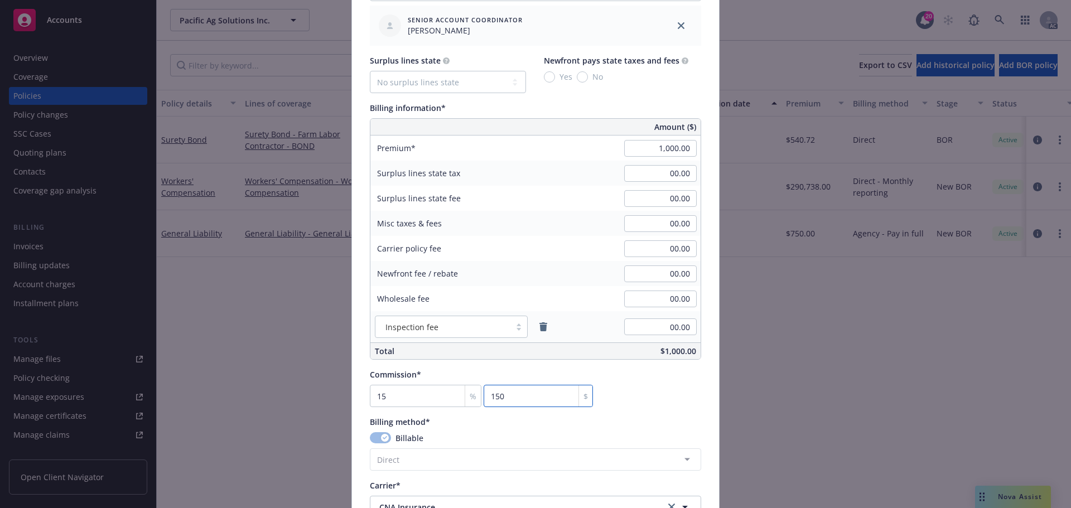
click at [502, 396] on input "150" at bounding box center [538, 396] width 109 height 22
click at [520, 394] on input "150" at bounding box center [538, 396] width 109 height 22
click at [512, 400] on input "150" at bounding box center [538, 396] width 109 height 22
click at [513, 400] on input "150" at bounding box center [538, 396] width 109 height 22
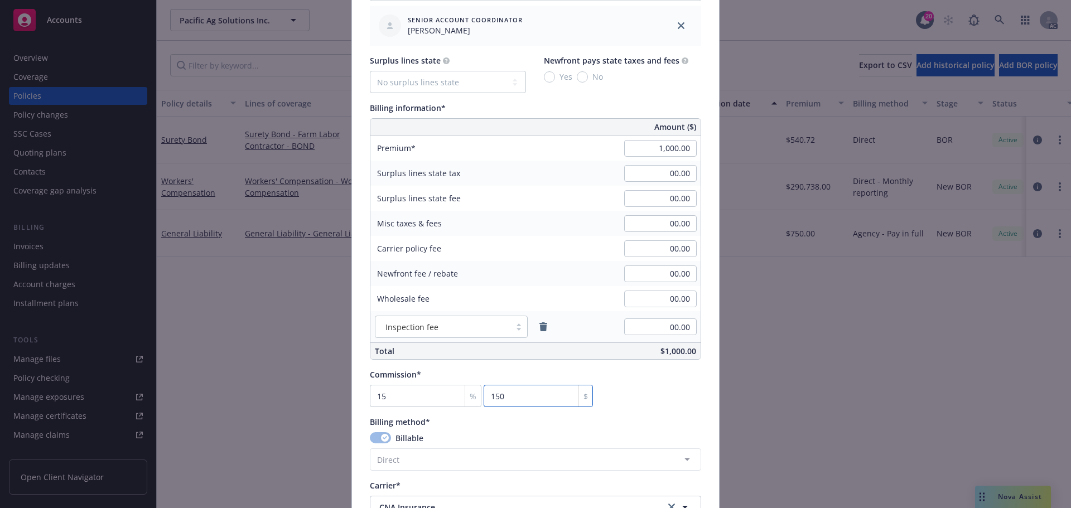
click at [499, 398] on input "150" at bounding box center [538, 396] width 109 height 22
type input "0.3"
type input "3"
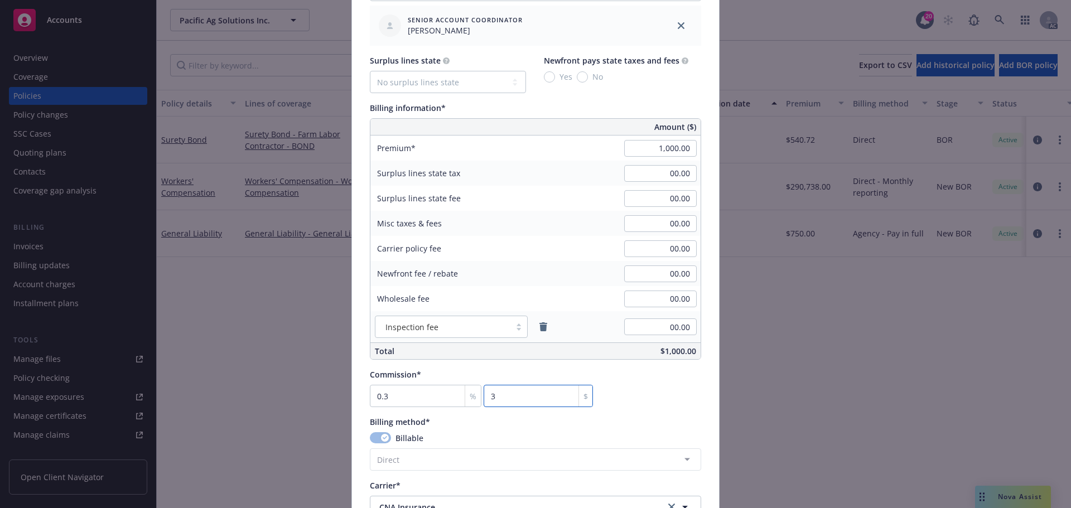
type input "30"
type input "300"
click at [654, 391] on div "Commission* 30 % 300 $" at bounding box center [535, 388] width 331 height 39
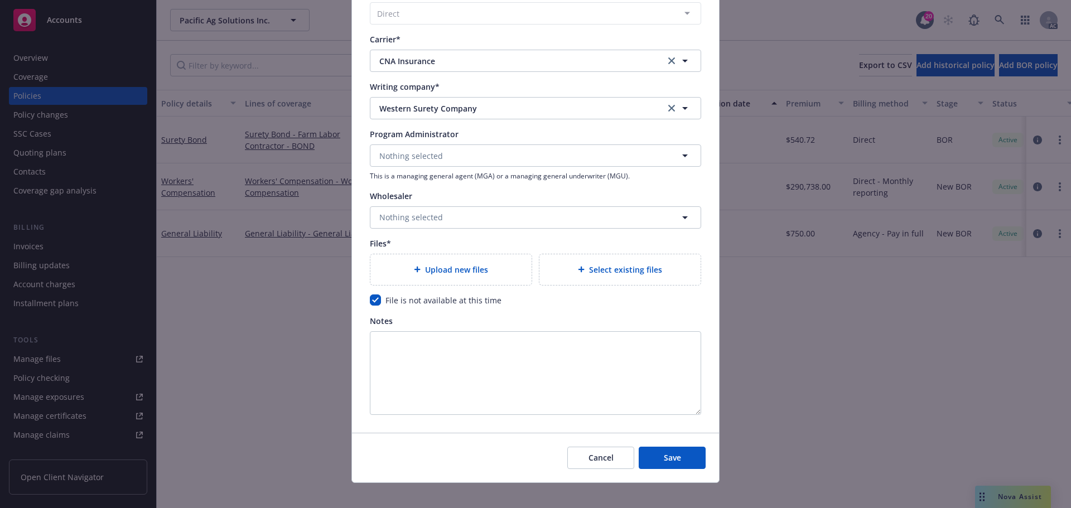
scroll to position [1071, 0]
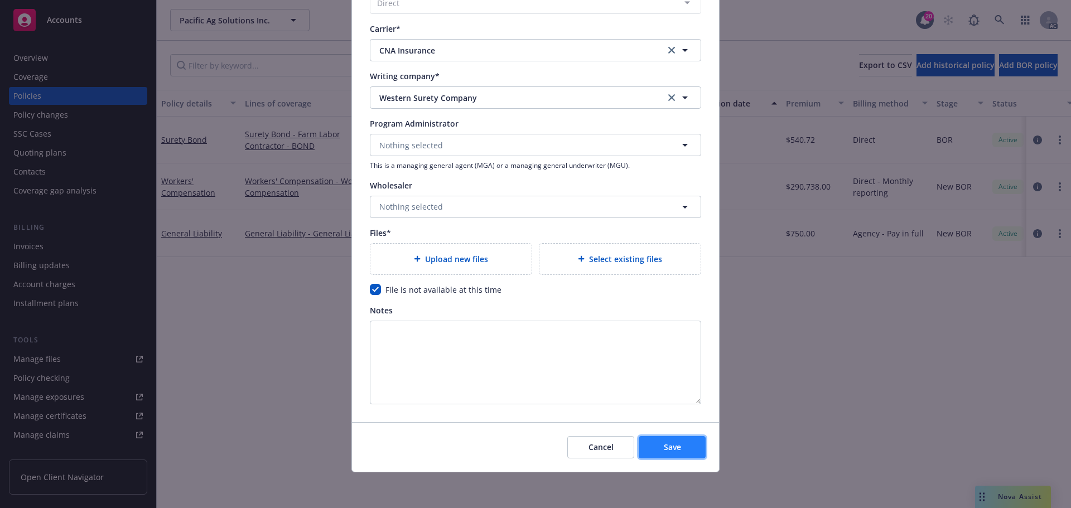
click at [664, 447] on span "Save" at bounding box center [672, 447] width 17 height 11
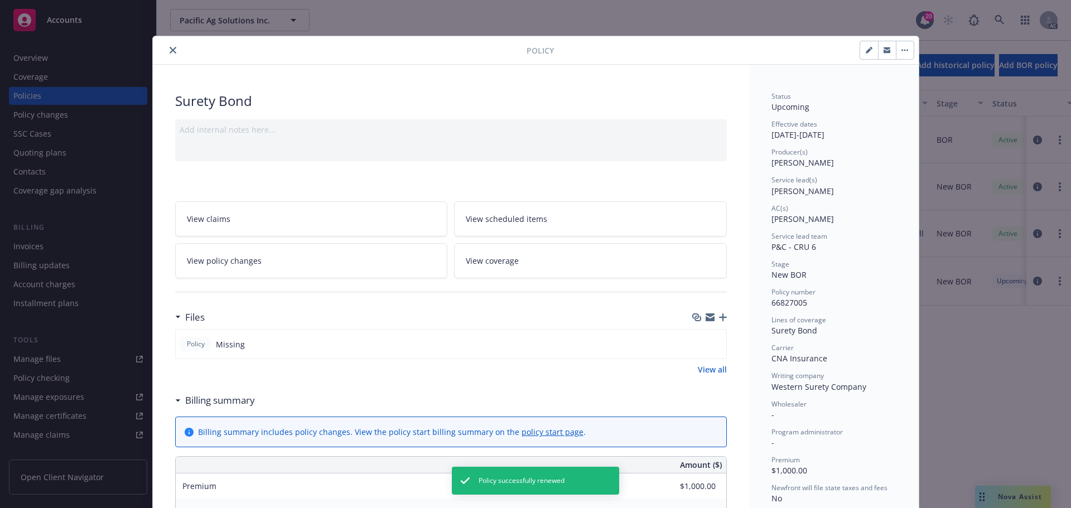
drag, startPoint x: 169, startPoint y: 54, endPoint x: 171, endPoint y: 60, distance: 7.1
click at [169, 54] on button "close" at bounding box center [172, 50] width 13 height 13
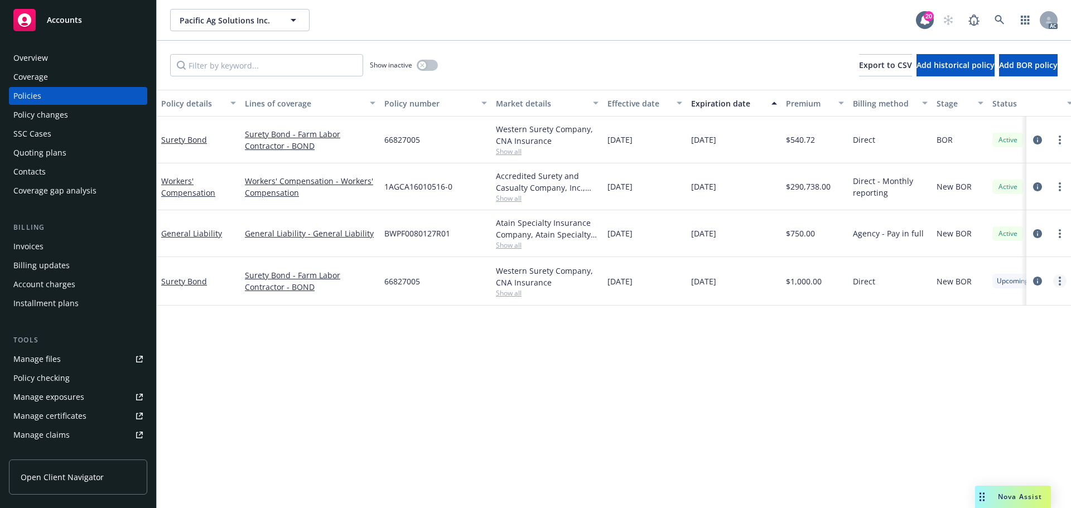
click at [1059, 282] on icon "more" at bounding box center [1060, 281] width 2 height 9
click at [960, 436] on link "Copy logging email" at bounding box center [1000, 438] width 131 height 22
click at [40, 55] on div "Overview" at bounding box center [30, 58] width 35 height 18
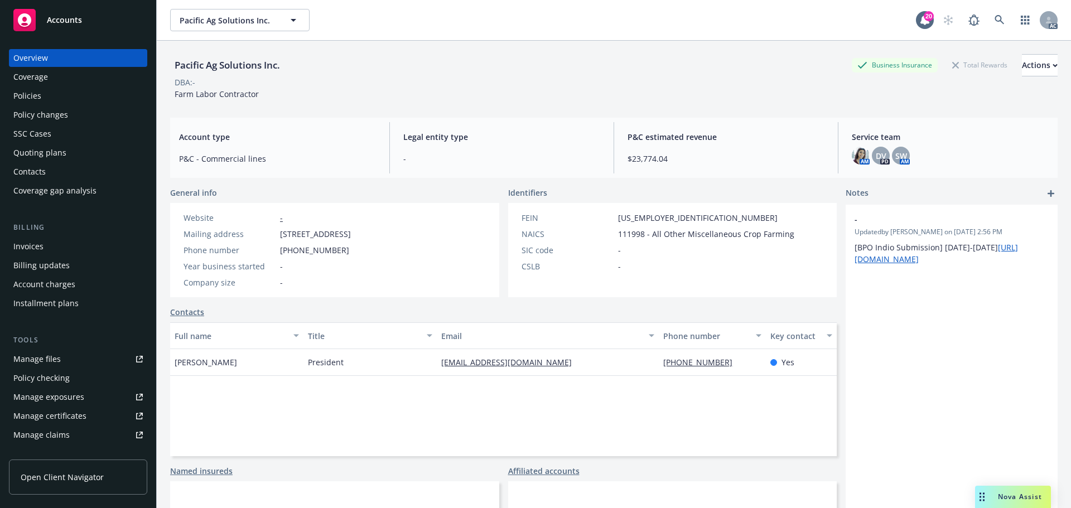
click at [379, 77] on div "DBA: -" at bounding box center [614, 82] width 888 height 12
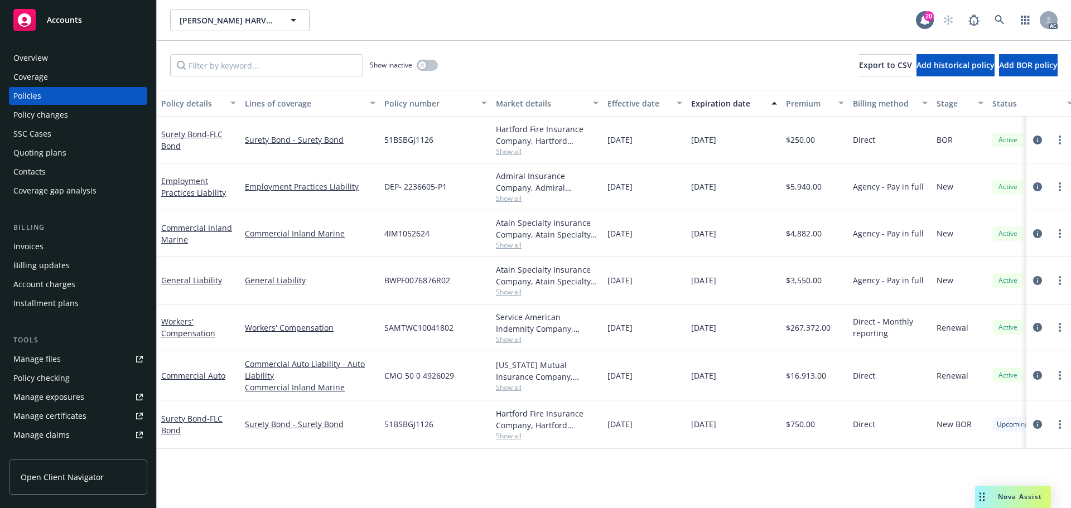
click at [590, 36] on div "[PERSON_NAME] HARVESTING, INC. [PERSON_NAME] HARVESTING, INC. 20 AC" at bounding box center [614, 20] width 915 height 40
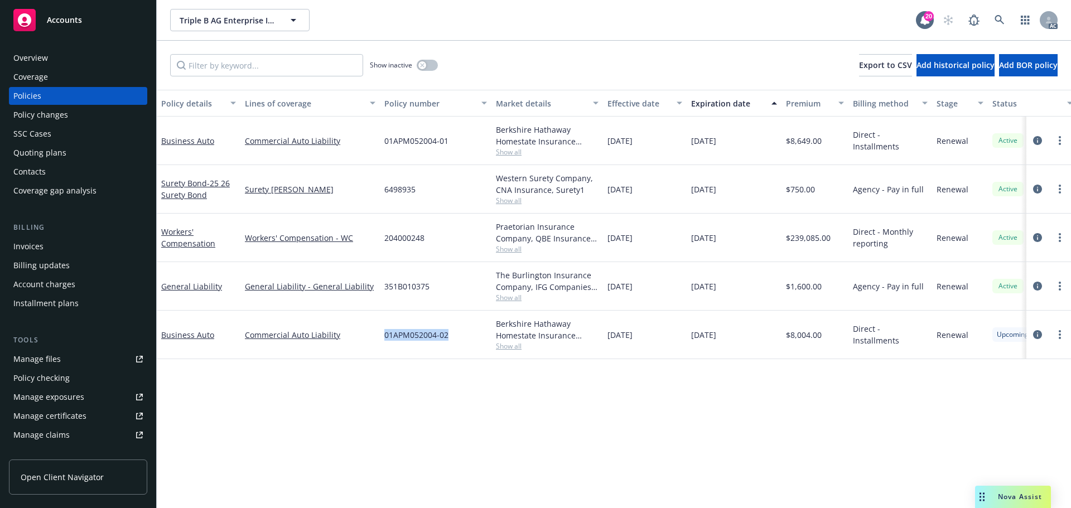
scroll to position [163, 0]
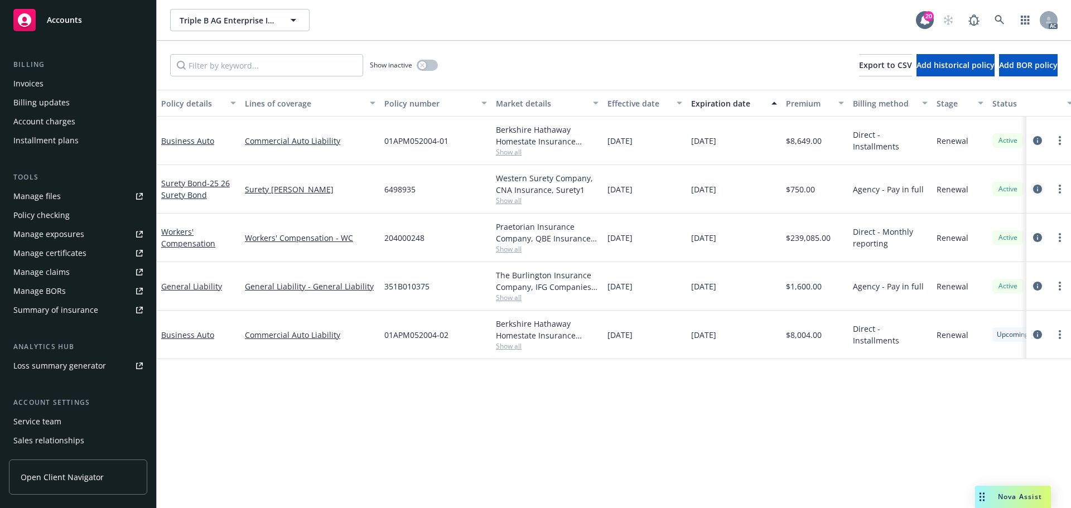
click at [1037, 190] on icon "circleInformation" at bounding box center [1037, 189] width 9 height 9
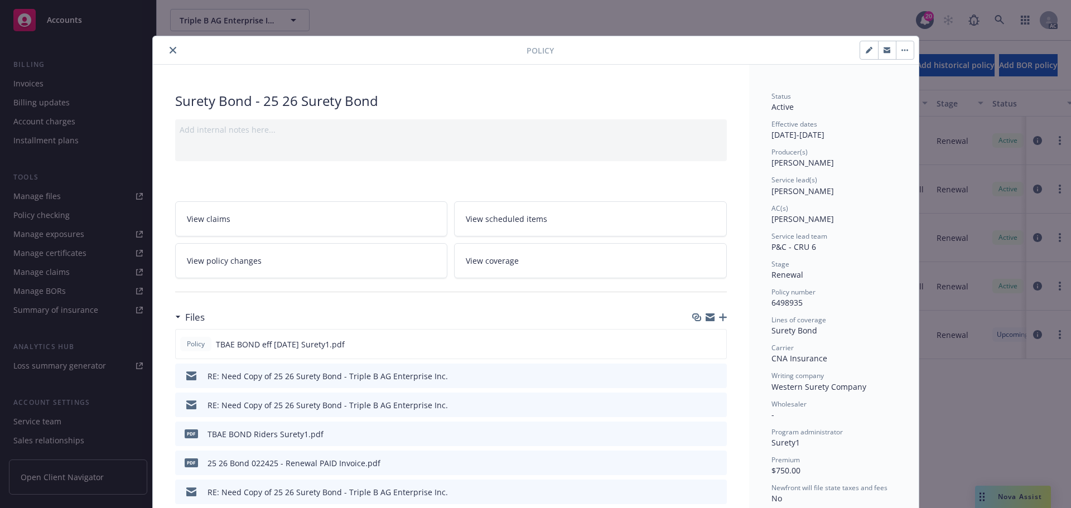
click at [170, 52] on icon "close" at bounding box center [173, 50] width 7 height 7
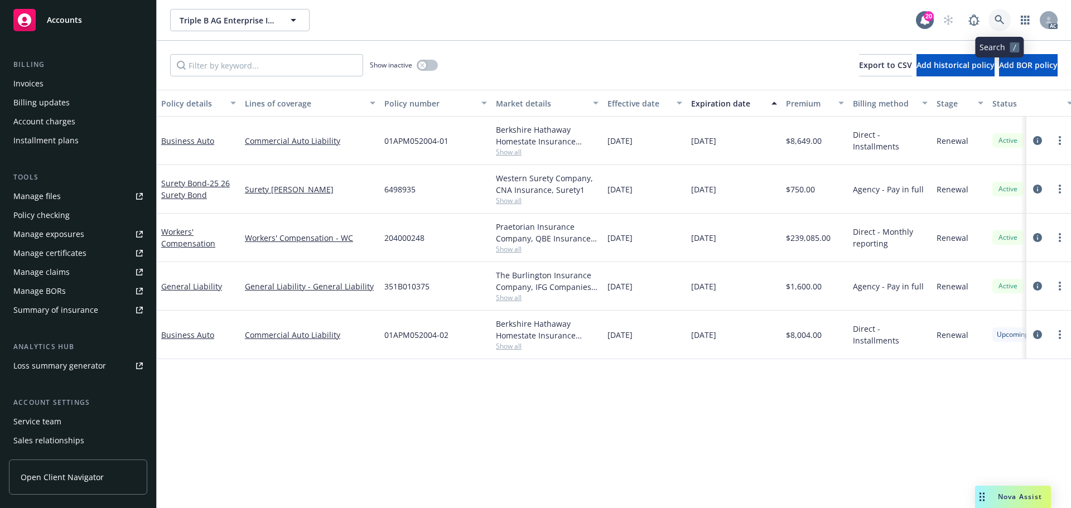
click at [999, 16] on icon at bounding box center [999, 19] width 9 height 9
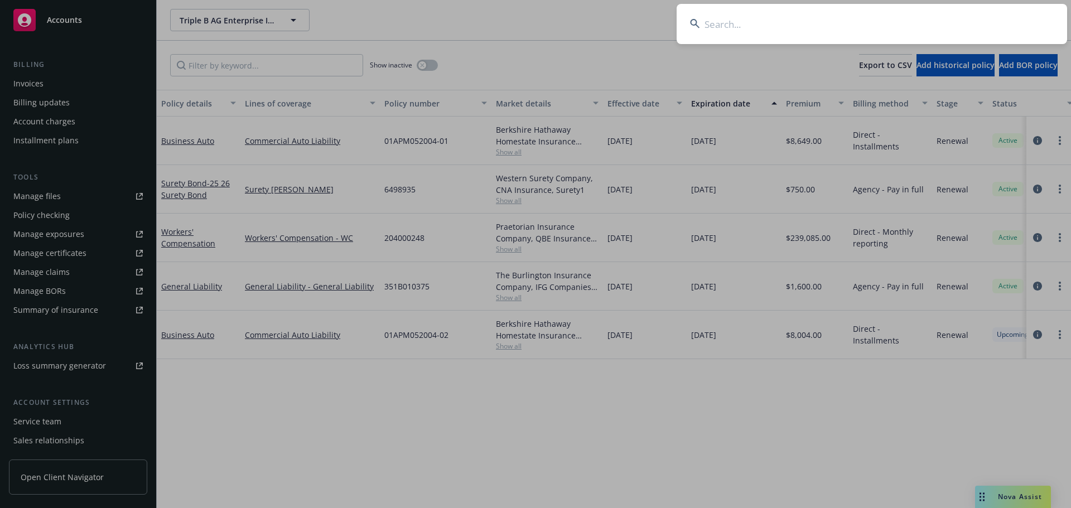
click at [937, 18] on input at bounding box center [872, 24] width 391 height 40
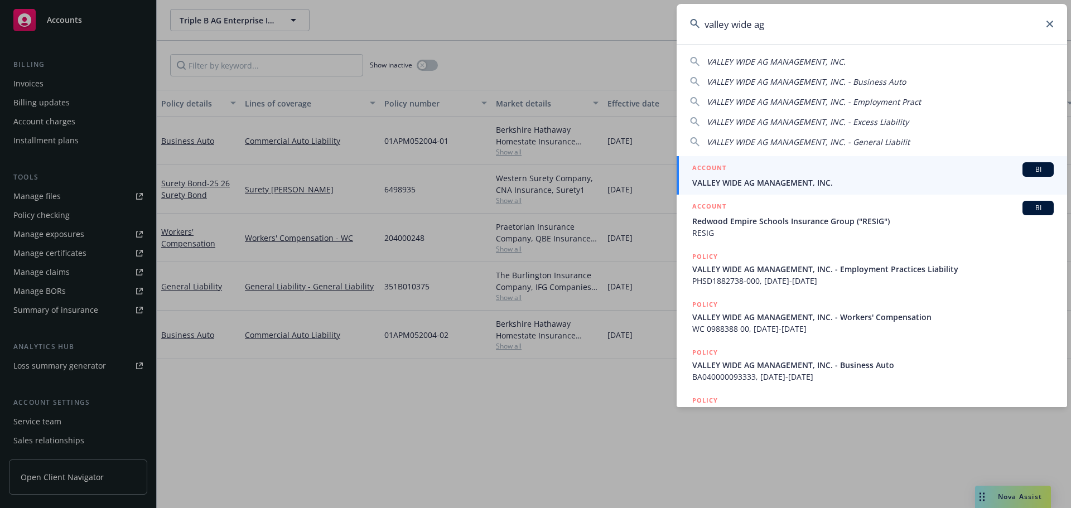
type input "valley wide ag"
click at [761, 166] on div "ACCOUNT BI" at bounding box center [873, 169] width 362 height 15
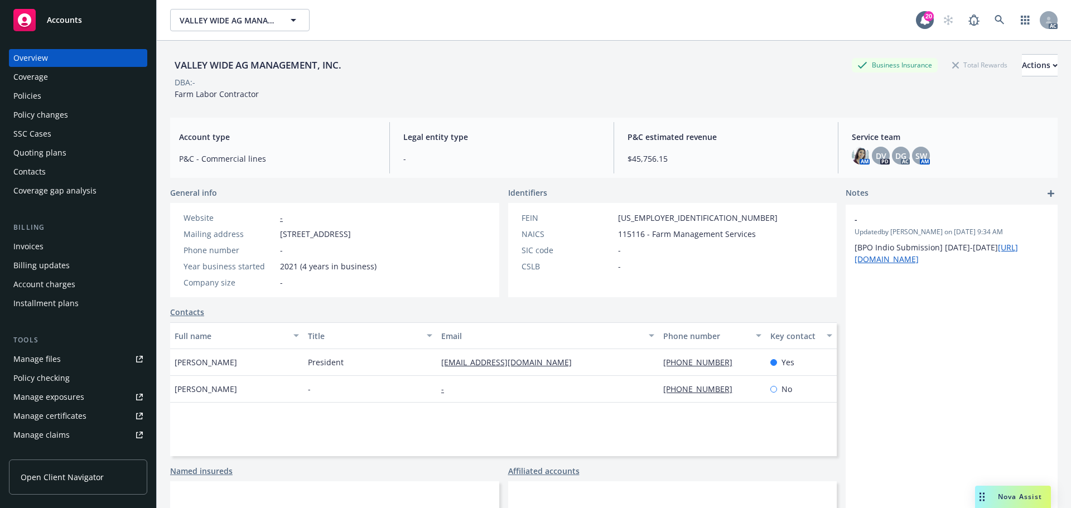
click at [69, 281] on div "Account charges" at bounding box center [44, 285] width 62 height 18
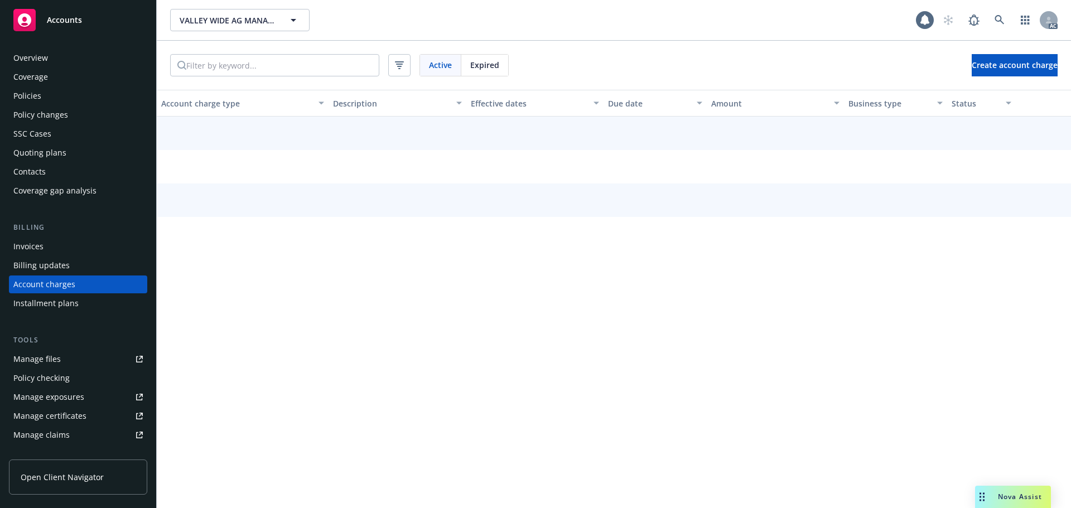
scroll to position [13, 0]
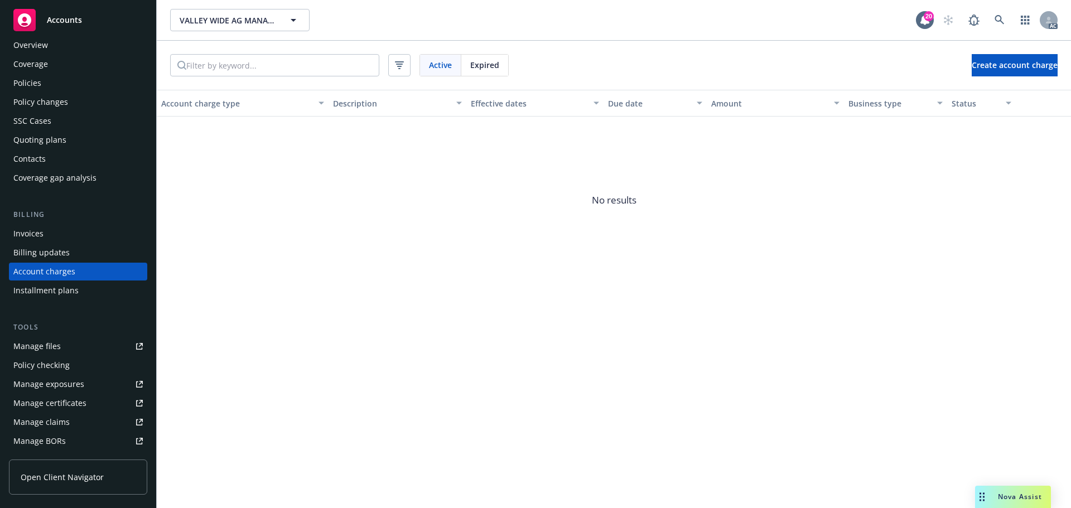
click at [35, 116] on div "SSC Cases" at bounding box center [32, 121] width 38 height 18
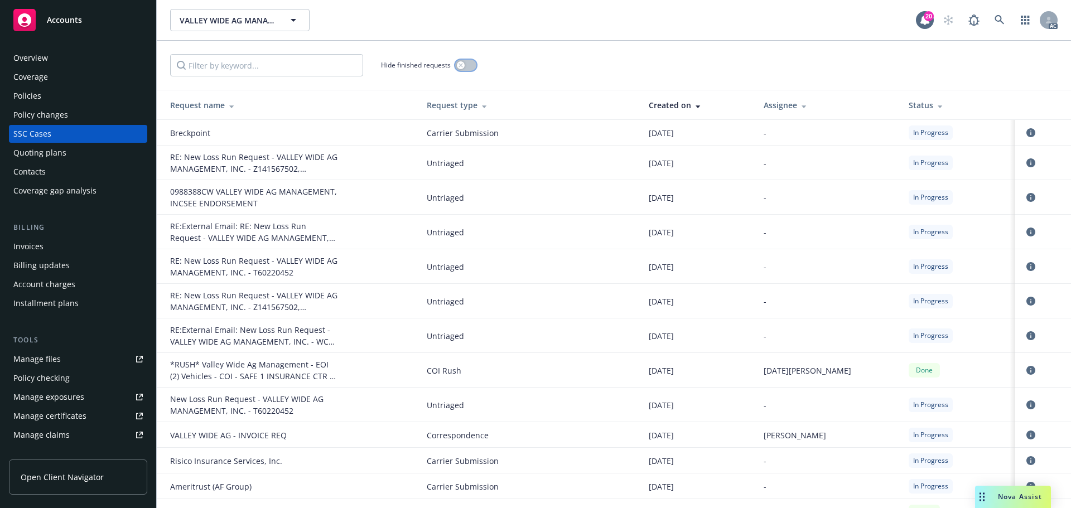
click at [470, 65] on button "button" at bounding box center [465, 65] width 21 height 11
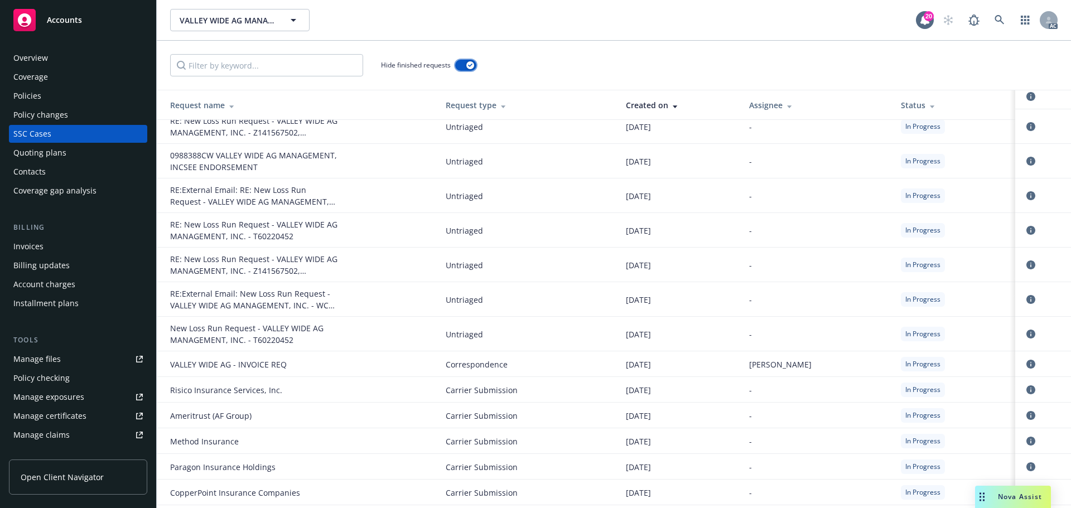
scroll to position [56, 0]
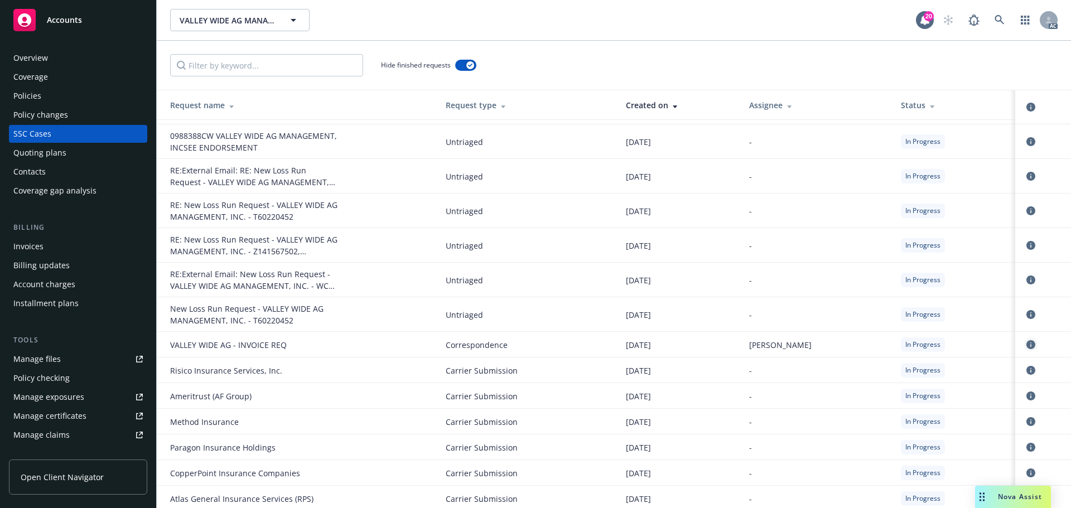
click at [1027, 343] on icon "circleInformation" at bounding box center [1031, 344] width 9 height 9
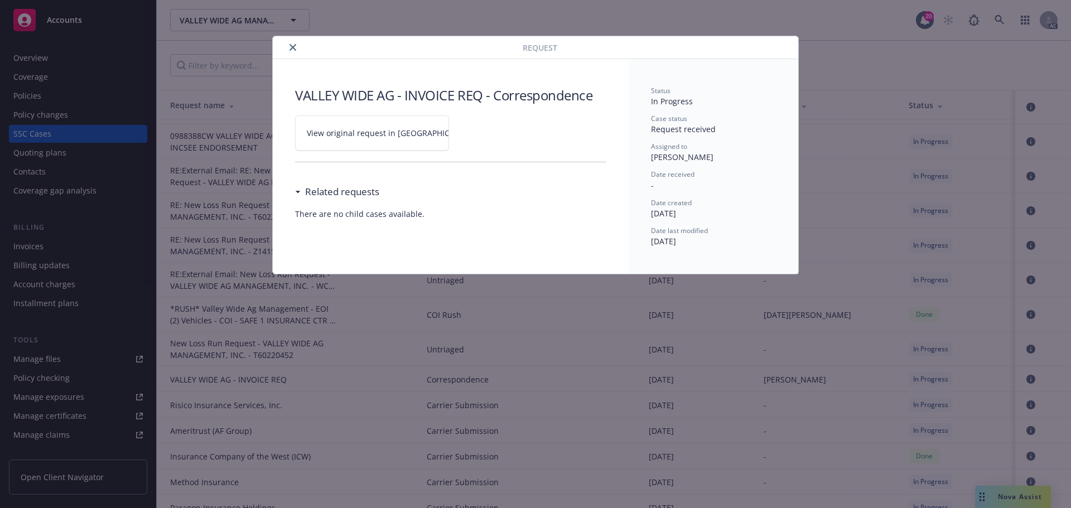
click at [365, 128] on span "View original request in SSC" at bounding box center [391, 133] width 169 height 12
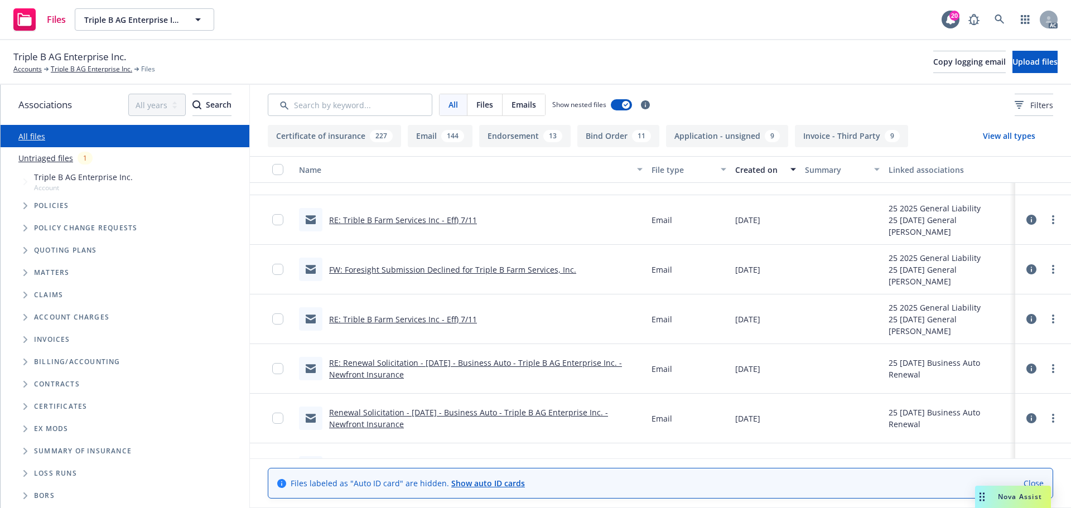
scroll to position [725, 0]
click at [52, 157] on link "Untriaged files" at bounding box center [45, 158] width 55 height 12
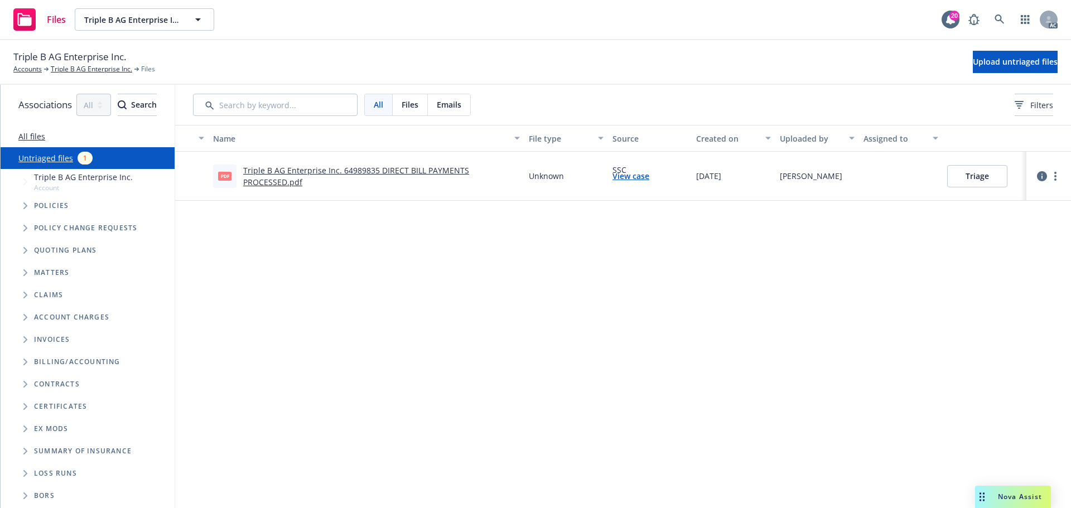
click at [444, 167] on link "Triple B AG Enterprise Inc. 64989835 DIRECT BILL PAYMENTS PROCESSED.pdf" at bounding box center [356, 176] width 226 height 22
click at [999, 17] on icon at bounding box center [1000, 20] width 10 height 10
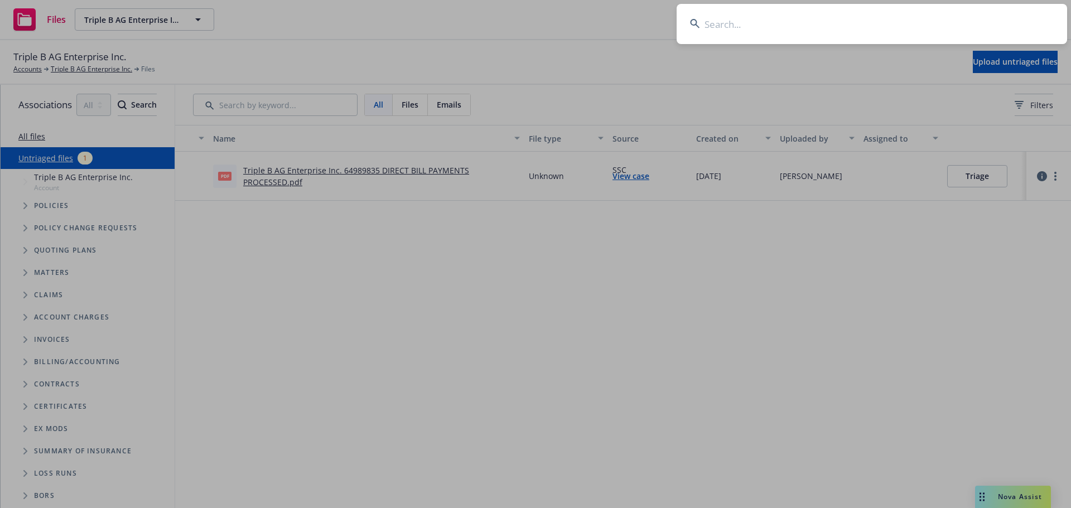
click at [844, 31] on input at bounding box center [872, 24] width 391 height 40
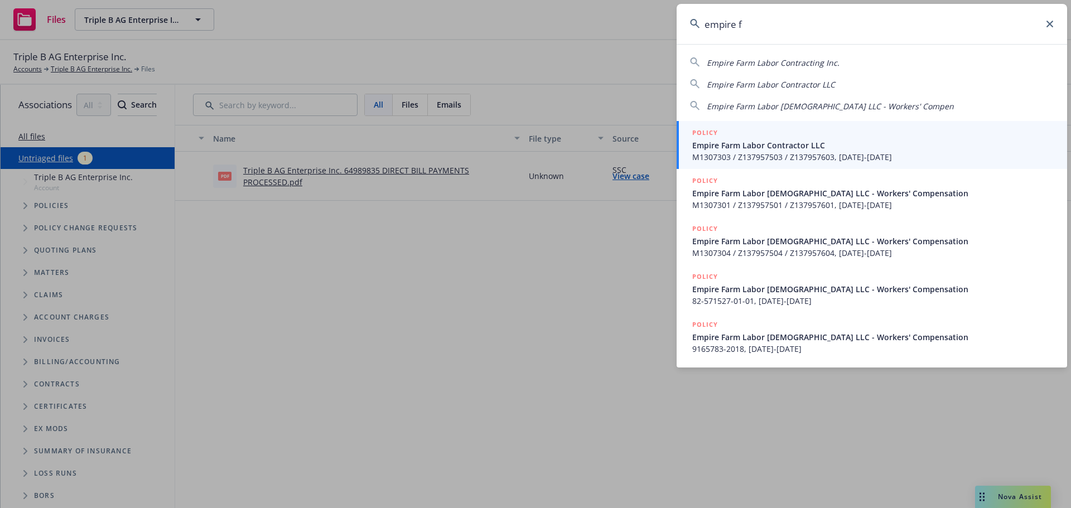
type input "empire f"
click at [728, 136] on div "POLICY" at bounding box center [873, 133] width 362 height 12
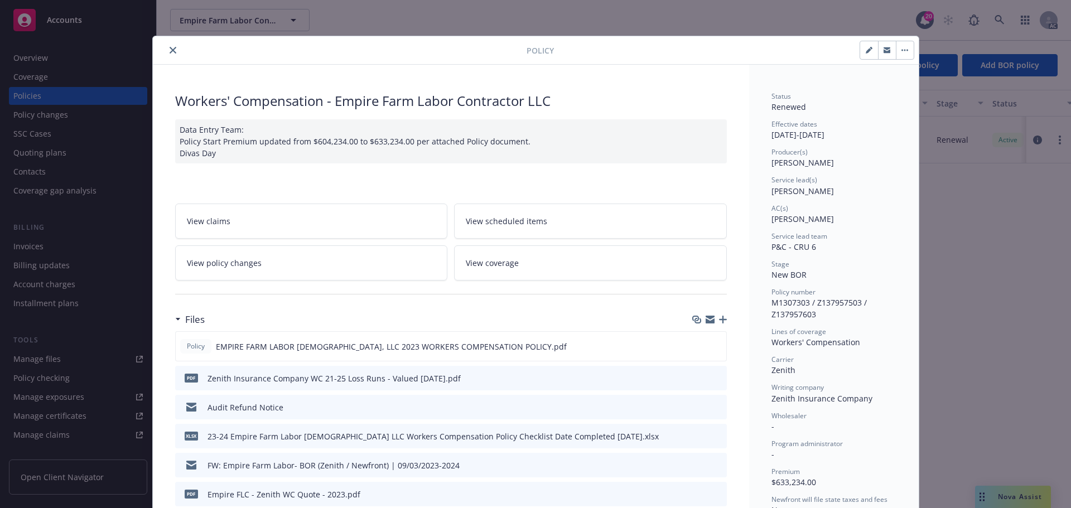
click at [170, 51] on icon "close" at bounding box center [173, 50] width 7 height 7
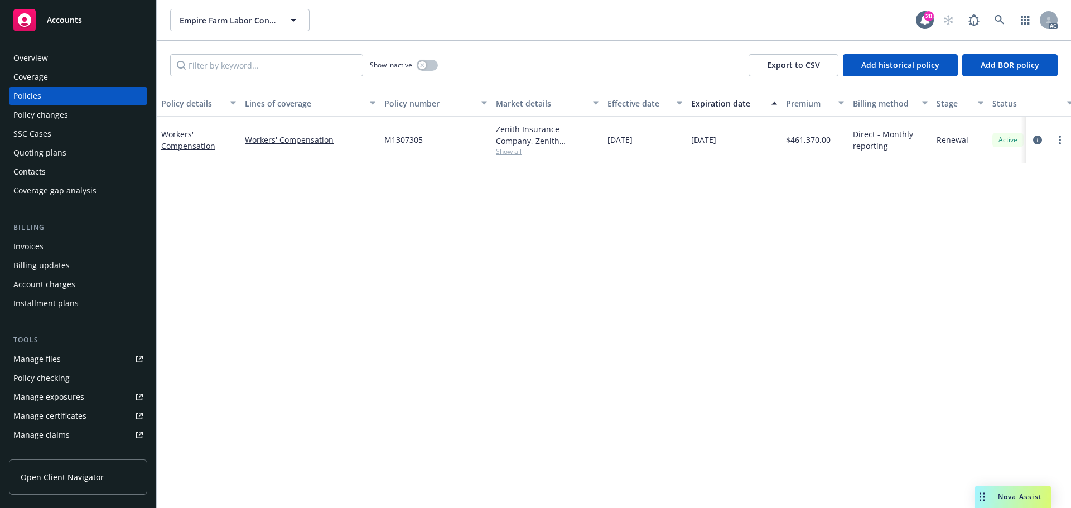
click at [35, 281] on div "Account charges" at bounding box center [44, 285] width 62 height 18
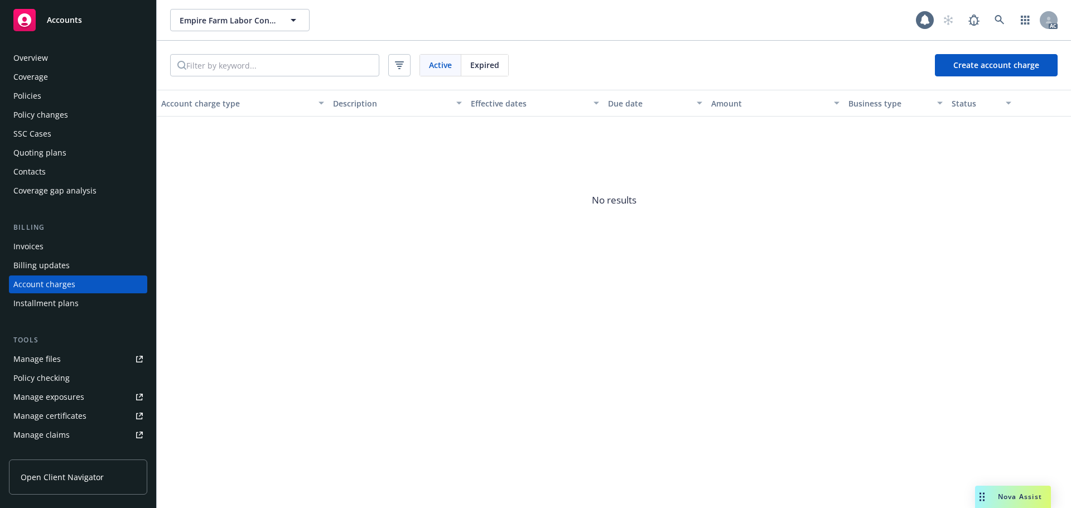
scroll to position [13, 0]
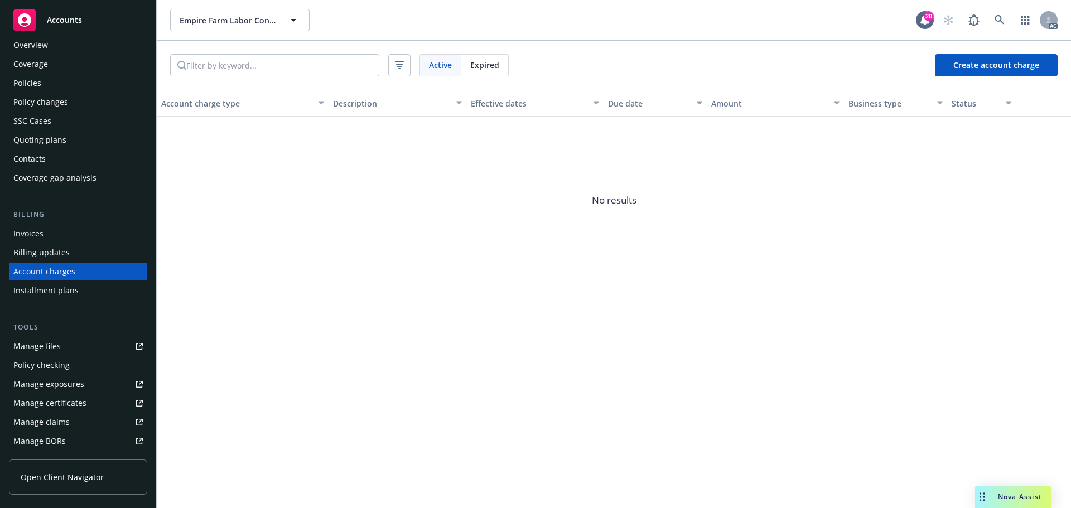
click at [476, 60] on span "Expired" at bounding box center [484, 65] width 29 height 12
click at [432, 60] on span "Active" at bounding box center [440, 65] width 23 height 12
click at [37, 45] on div "Overview" at bounding box center [30, 45] width 35 height 18
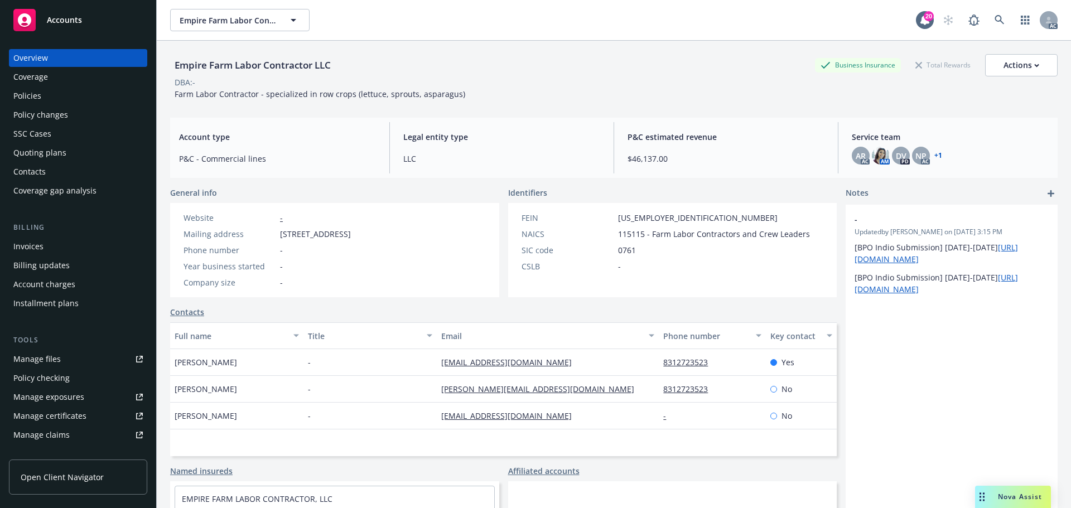
click at [56, 357] on div "Manage files" at bounding box center [36, 359] width 47 height 18
click at [62, 280] on div "Account charges" at bounding box center [44, 285] width 62 height 18
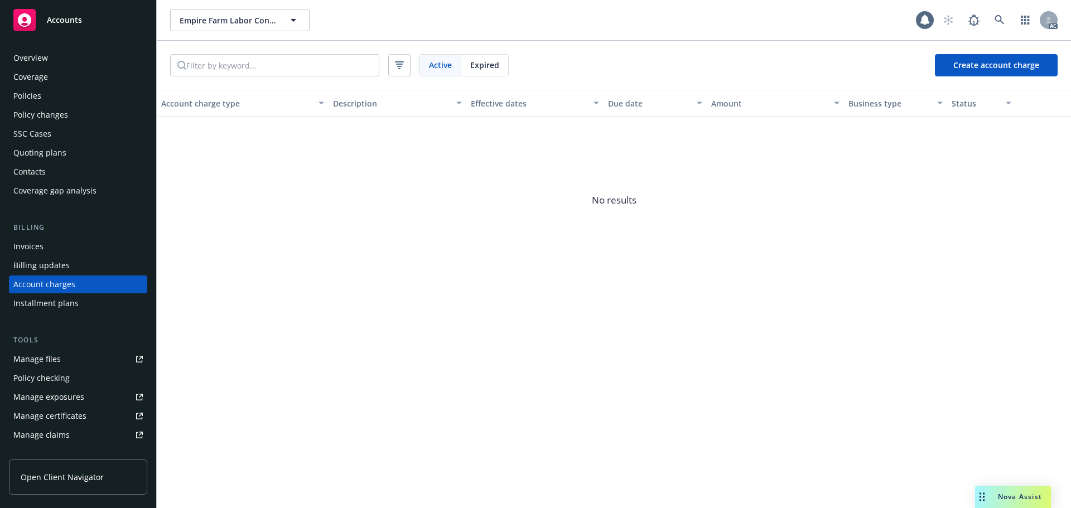
scroll to position [13, 0]
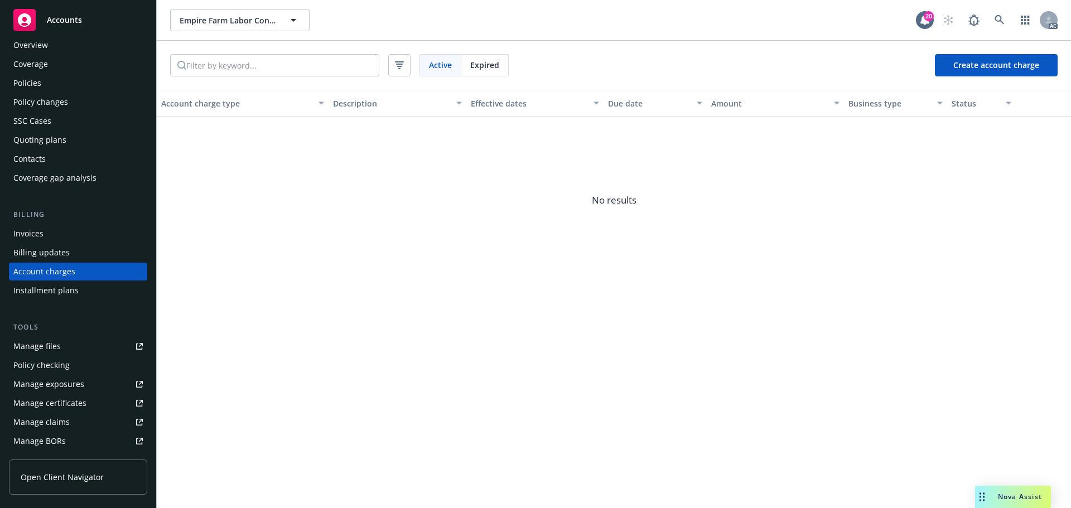
click at [61, 251] on div "Billing updates" at bounding box center [41, 253] width 56 height 18
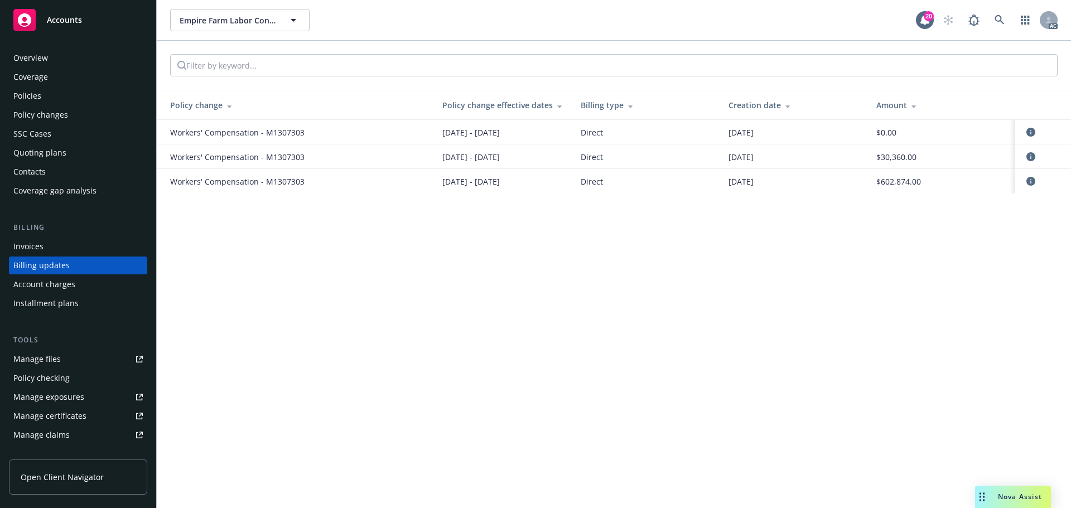
click at [50, 251] on div "Invoices" at bounding box center [77, 247] width 129 height 18
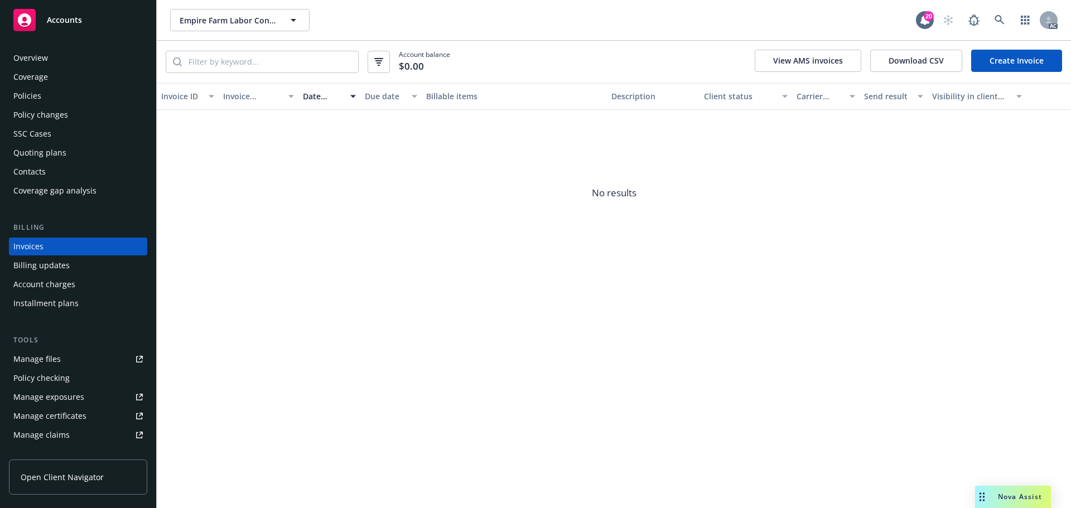
click at [66, 56] on div "Overview" at bounding box center [77, 58] width 129 height 18
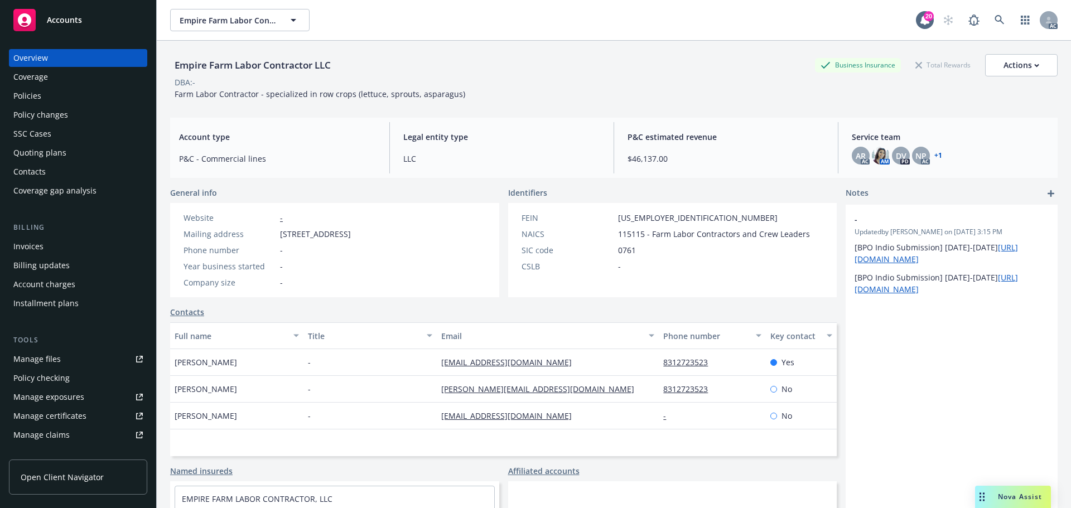
click at [61, 357] on link "Manage files" at bounding box center [78, 359] width 138 height 18
click at [478, 64] on div "Empire Farm Labor Contractor LLC Business Insurance Total Rewards Actions" at bounding box center [614, 65] width 888 height 22
click at [40, 136] on div "SSC Cases" at bounding box center [32, 134] width 38 height 18
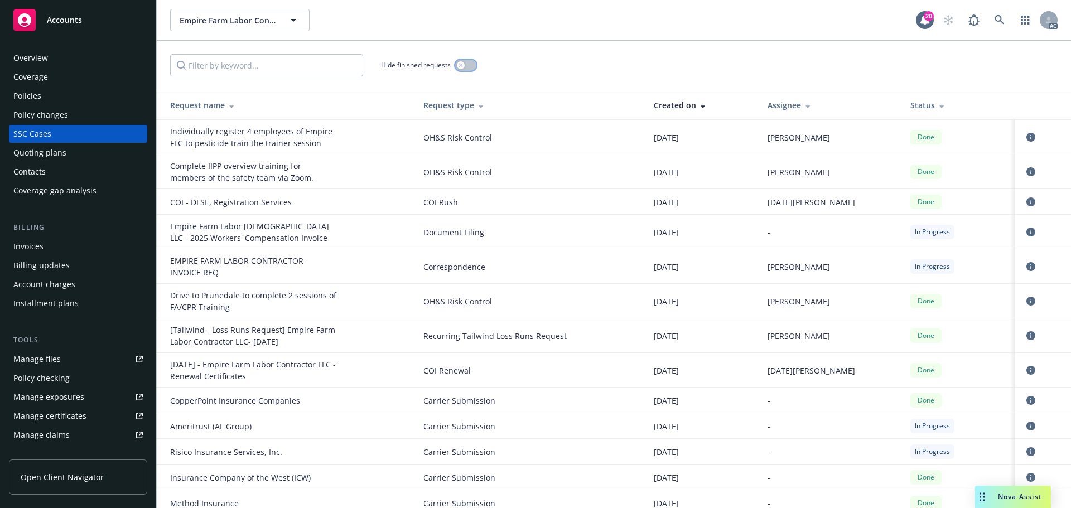
click at [463, 69] on div "button" at bounding box center [461, 65] width 8 height 8
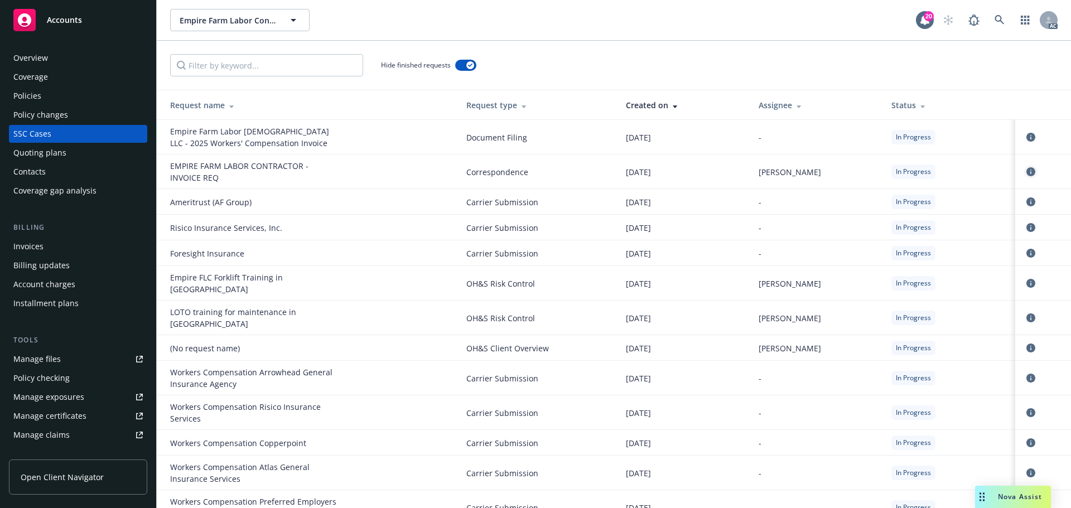
click at [1027, 170] on icon "circleInformation" at bounding box center [1031, 171] width 9 height 9
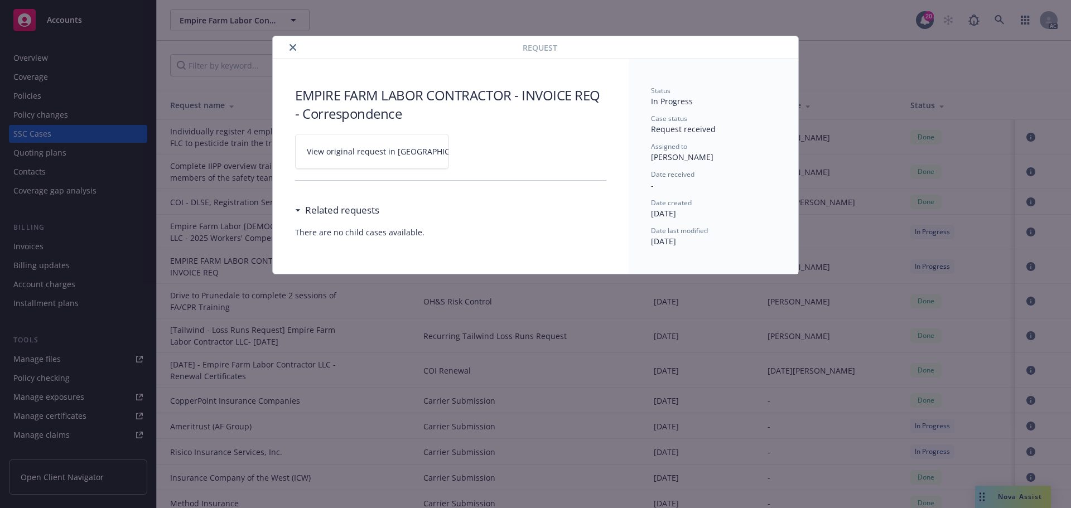
click at [399, 161] on link "View original request in SSC" at bounding box center [372, 151] width 154 height 35
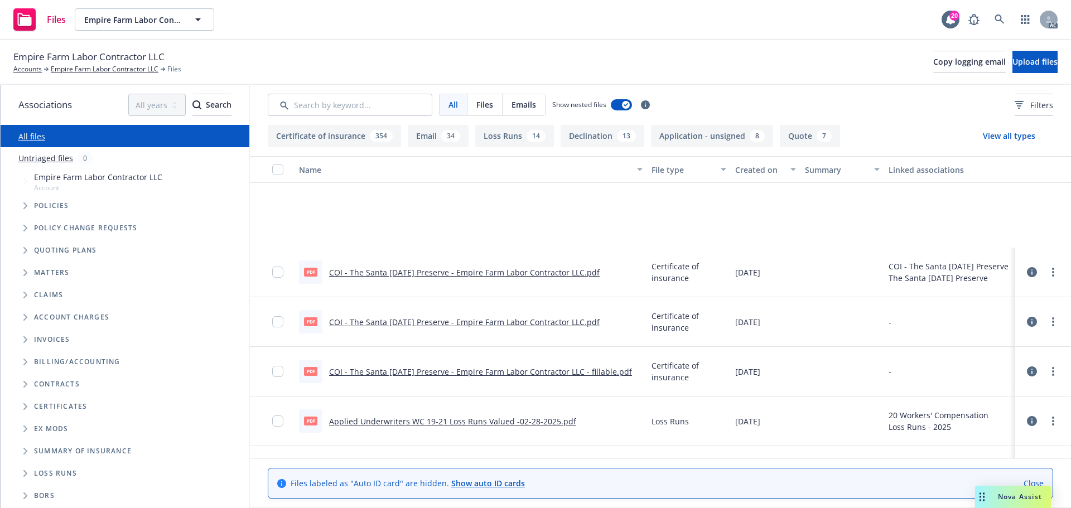
scroll to position [1730, 0]
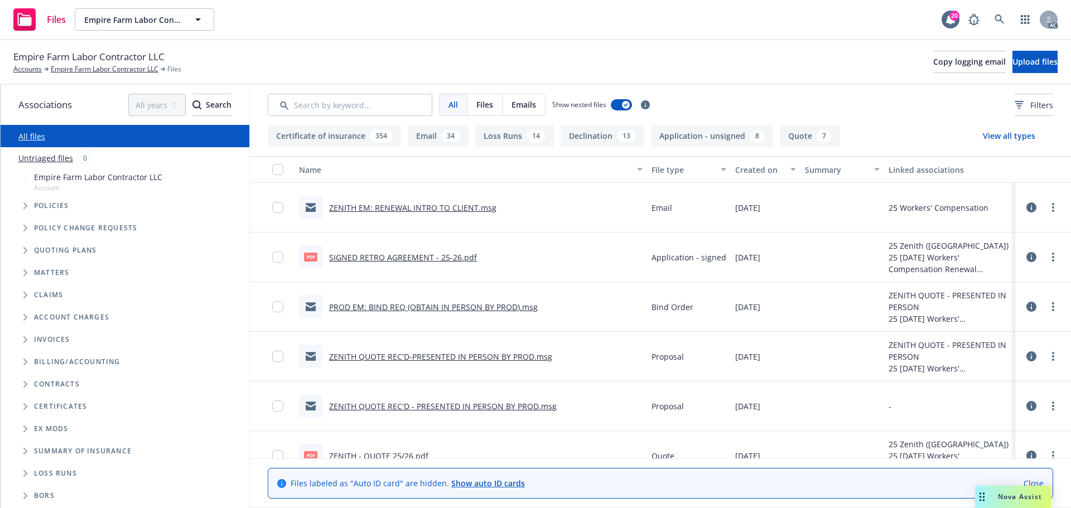
click at [453, 209] on link "ZENITH EM: RENEWAL INTRO TO CLIENT.msg" at bounding box center [412, 208] width 167 height 11
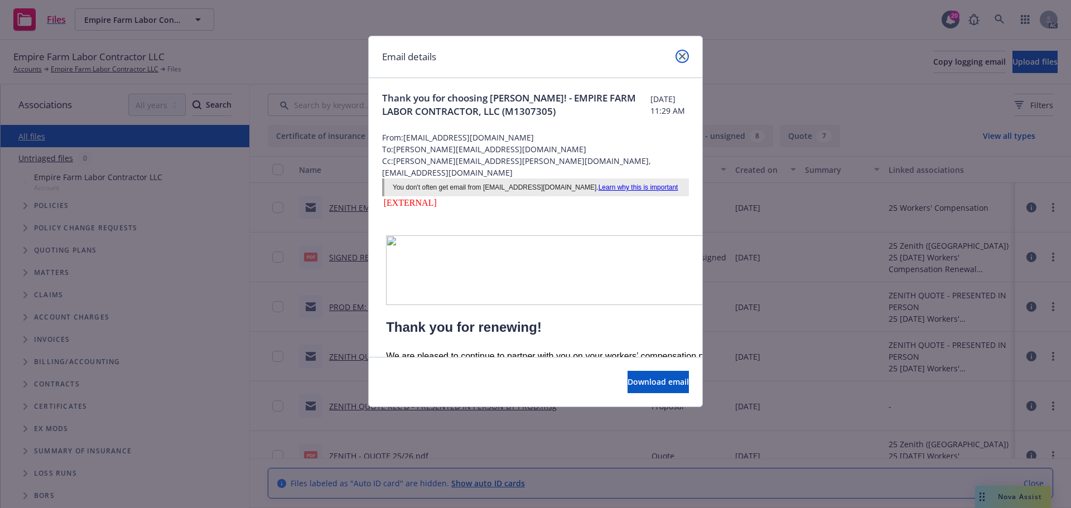
click at [682, 55] on icon "close" at bounding box center [682, 56] width 7 height 7
